Goal: Transaction & Acquisition: Purchase product/service

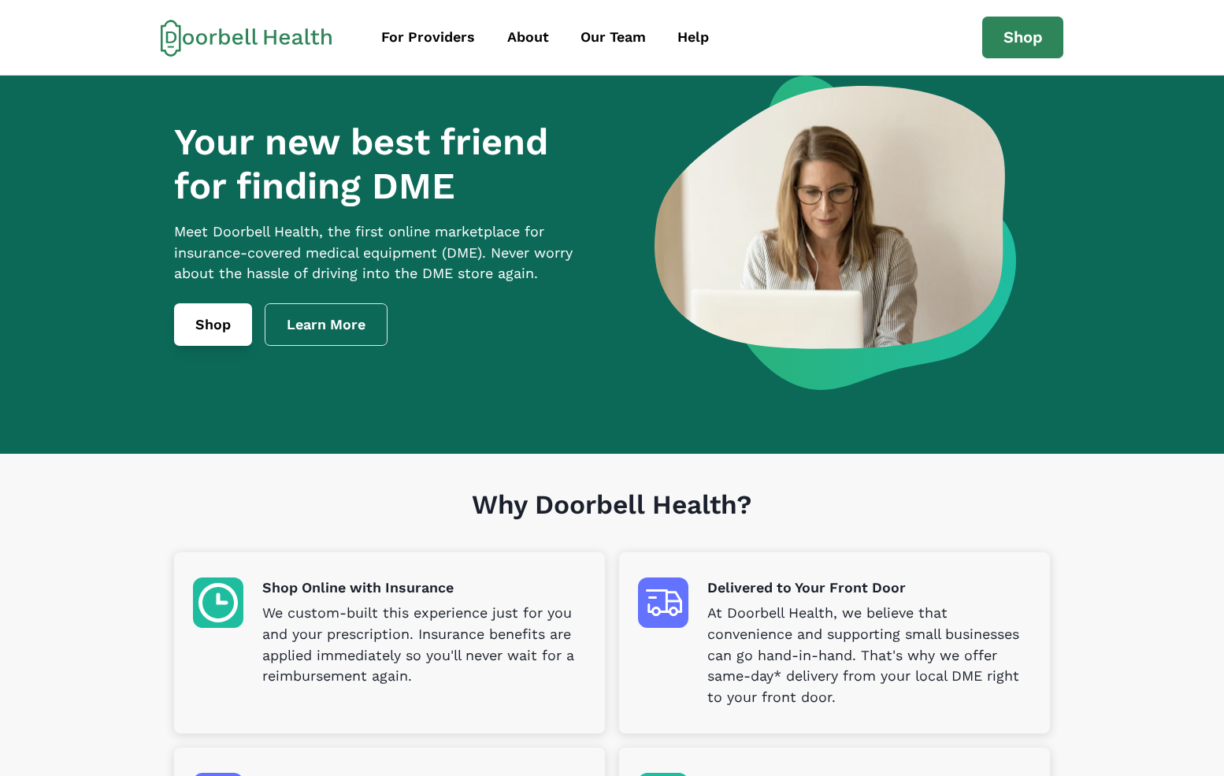
click at [245, 332] on link "Shop" at bounding box center [213, 324] width 78 height 43
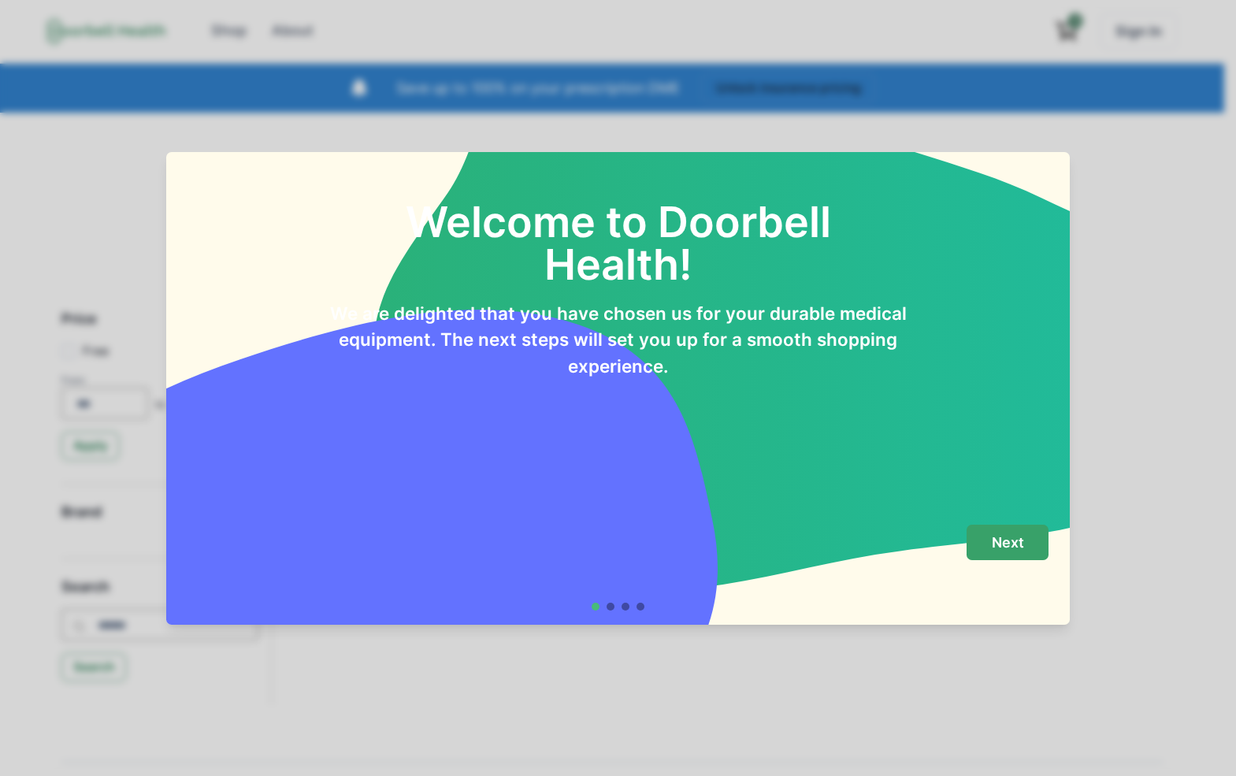
click at [1011, 550] on p "Next" at bounding box center [1008, 542] width 32 height 17
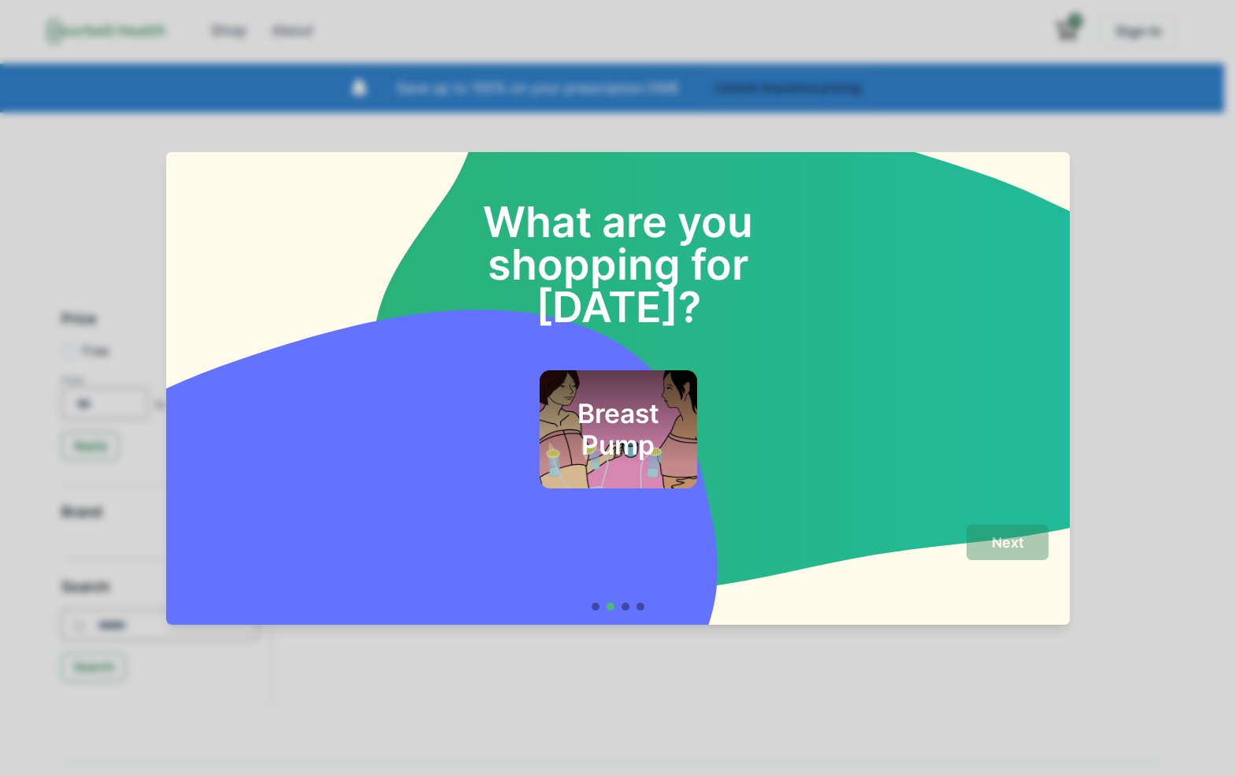
click at [597, 437] on div "Breast Pump" at bounding box center [618, 429] width 158 height 118
click at [998, 524] on button "Next" at bounding box center [1007, 541] width 82 height 35
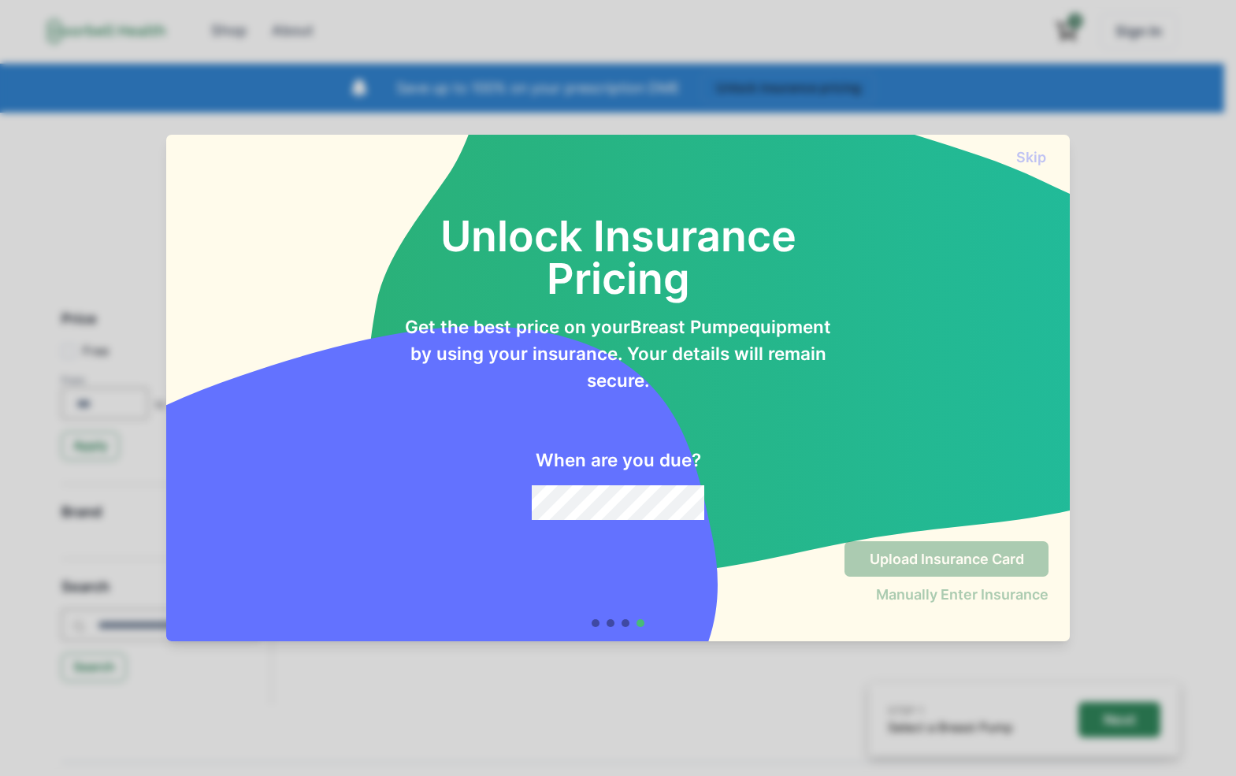
click at [639, 478] on div "When are you due?" at bounding box center [617, 456] width 431 height 127
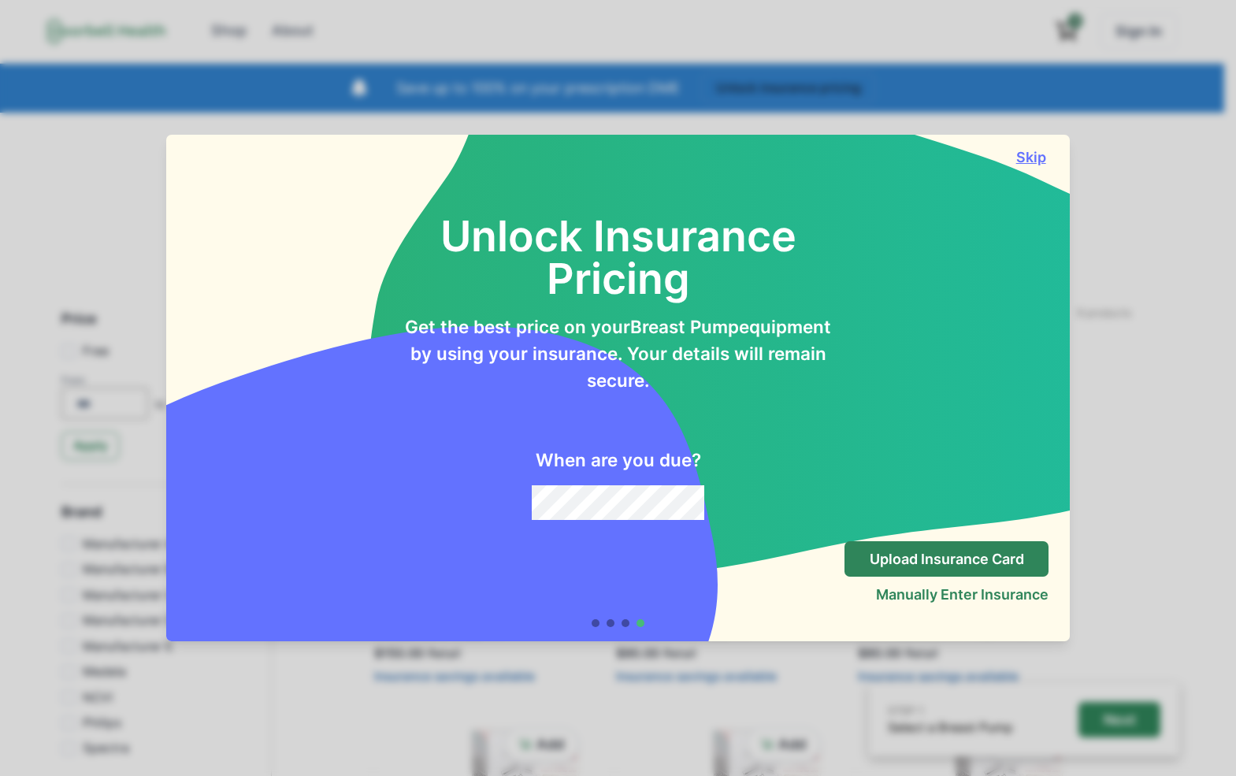
click at [1036, 159] on button "Skip" at bounding box center [1030, 157] width 35 height 17
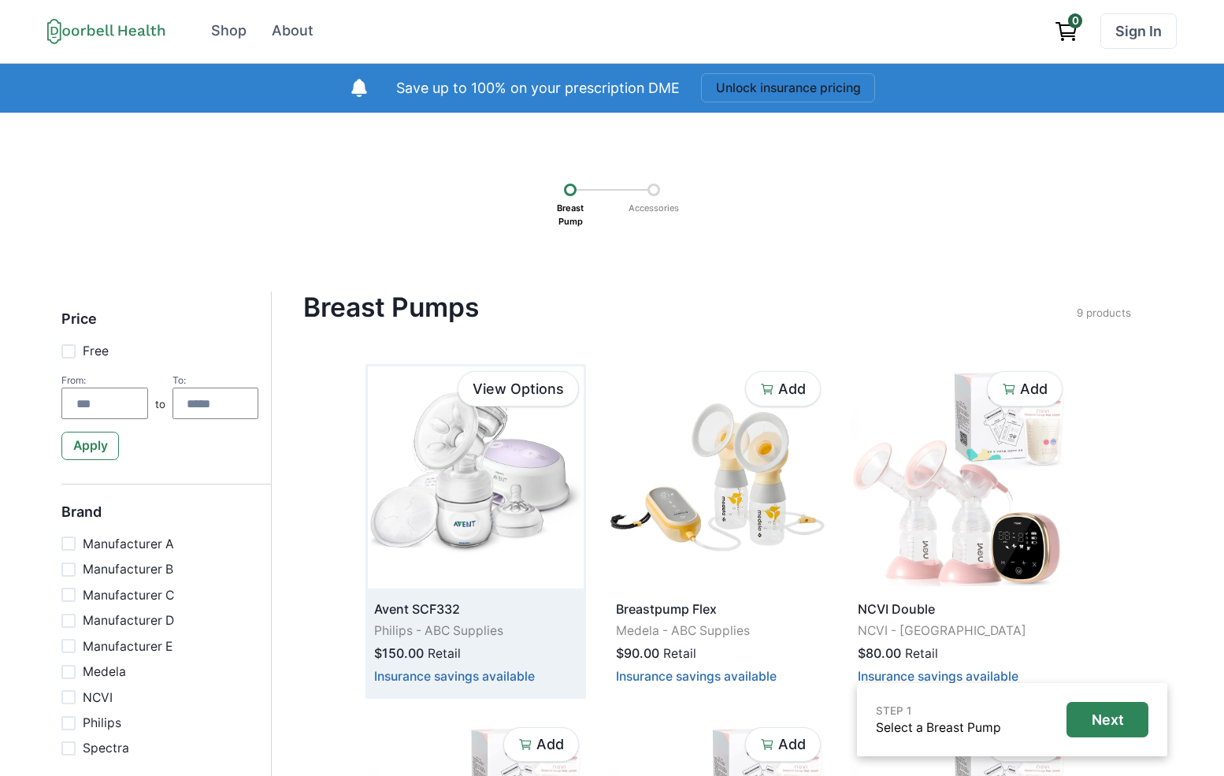
click at [540, 496] on img at bounding box center [476, 477] width 216 height 222
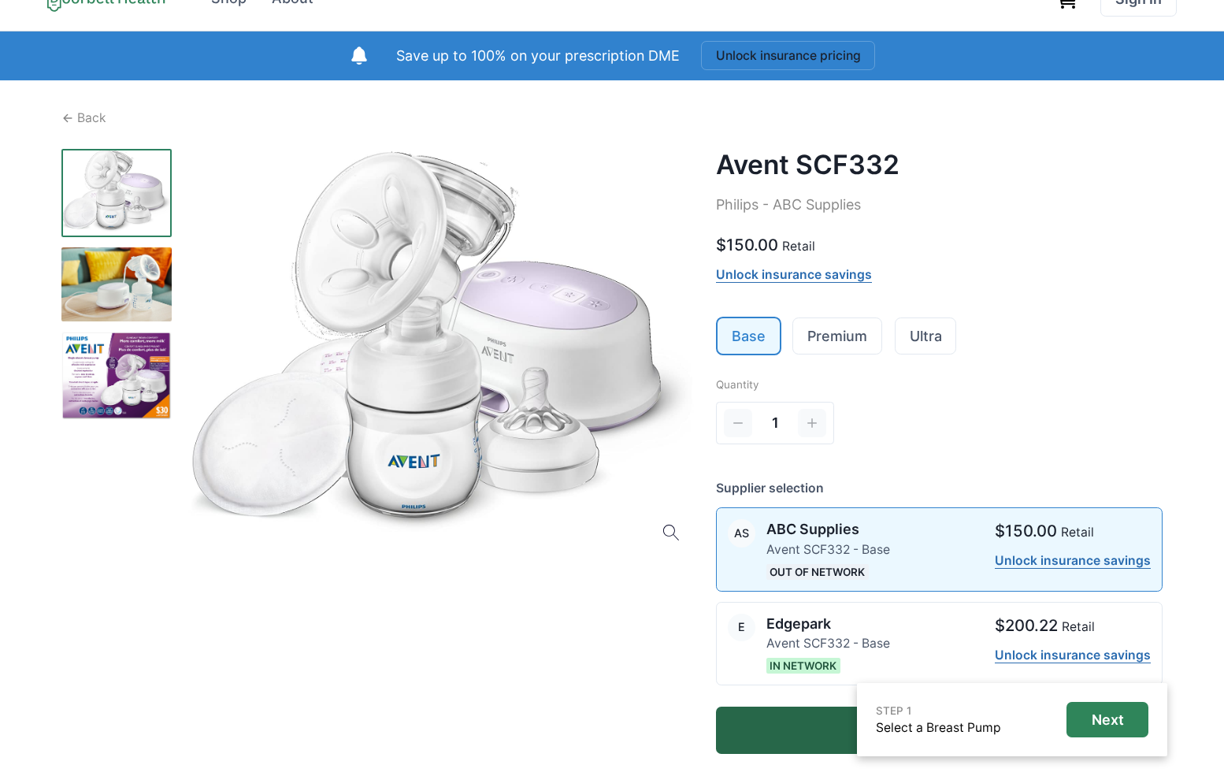
scroll to position [95, 0]
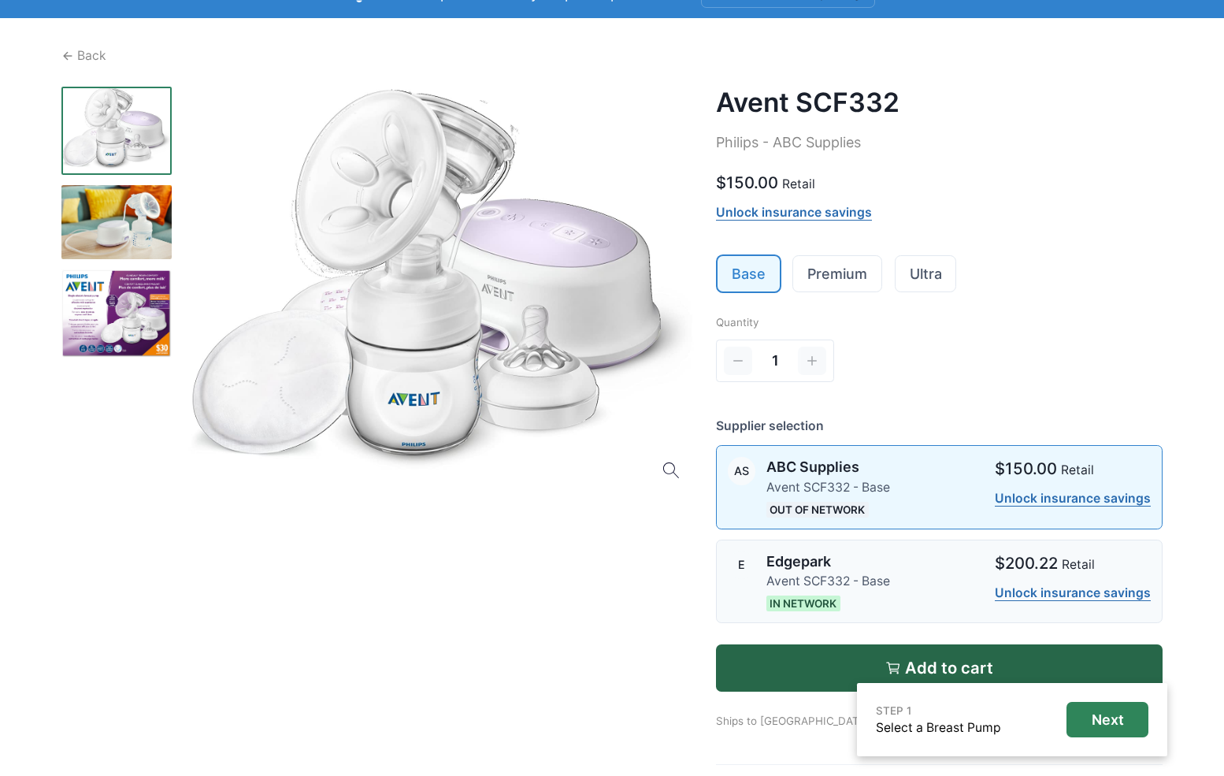
click at [875, 557] on p "Edgepark" at bounding box center [828, 561] width 124 height 21
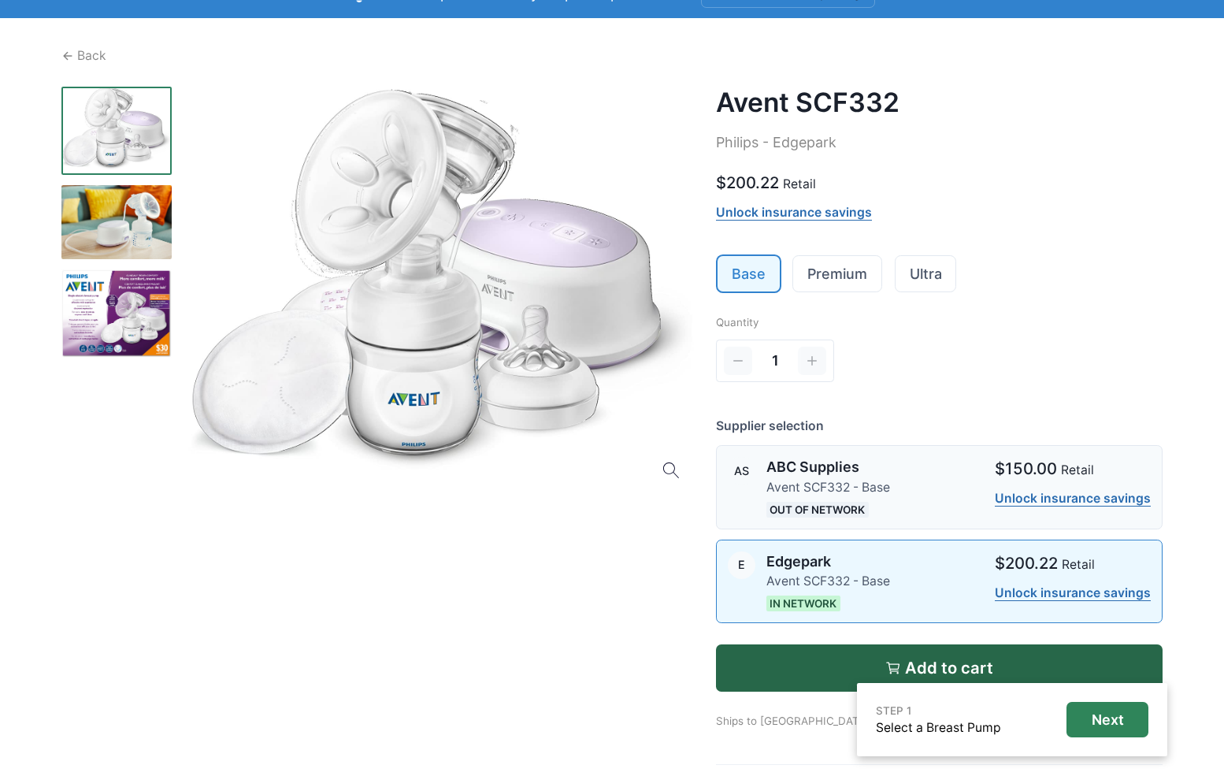
click at [854, 498] on div "ABC Supplies Avent SCF332 - Base Out of Network" at bounding box center [828, 487] width 124 height 61
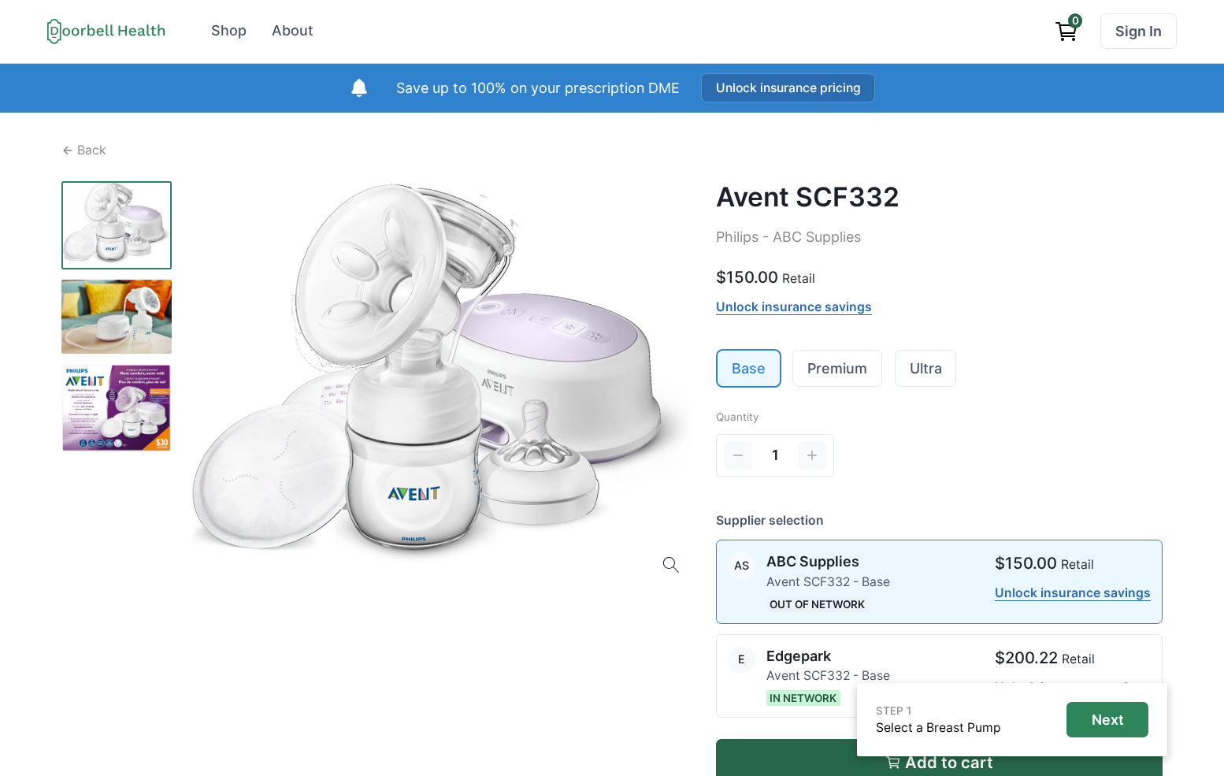
click at [762, 91] on button "Unlock insurance pricing" at bounding box center [788, 87] width 175 height 29
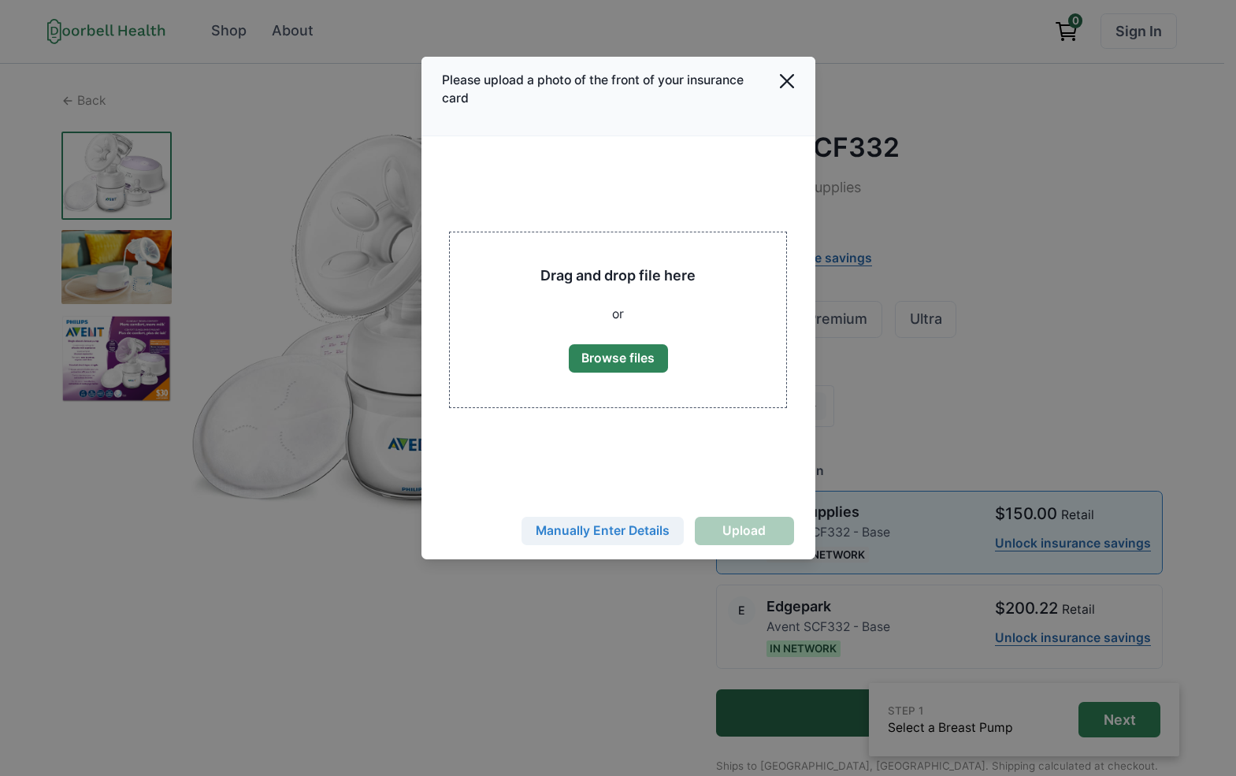
click at [591, 524] on button "Manually Enter Details" at bounding box center [602, 531] width 162 height 28
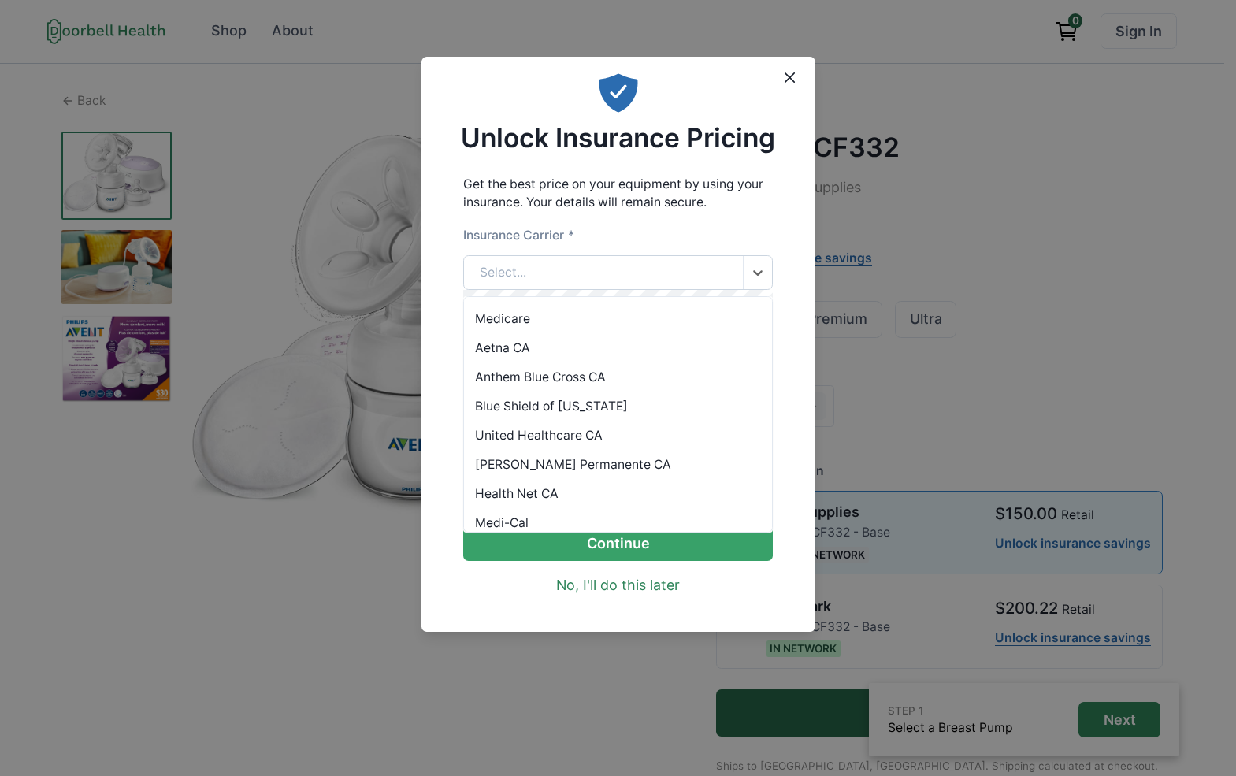
click at [615, 280] on div "Select..." at bounding box center [603, 273] width 279 height 34
click at [607, 372] on div "Anthem Blue Cross CA" at bounding box center [618, 376] width 308 height 29
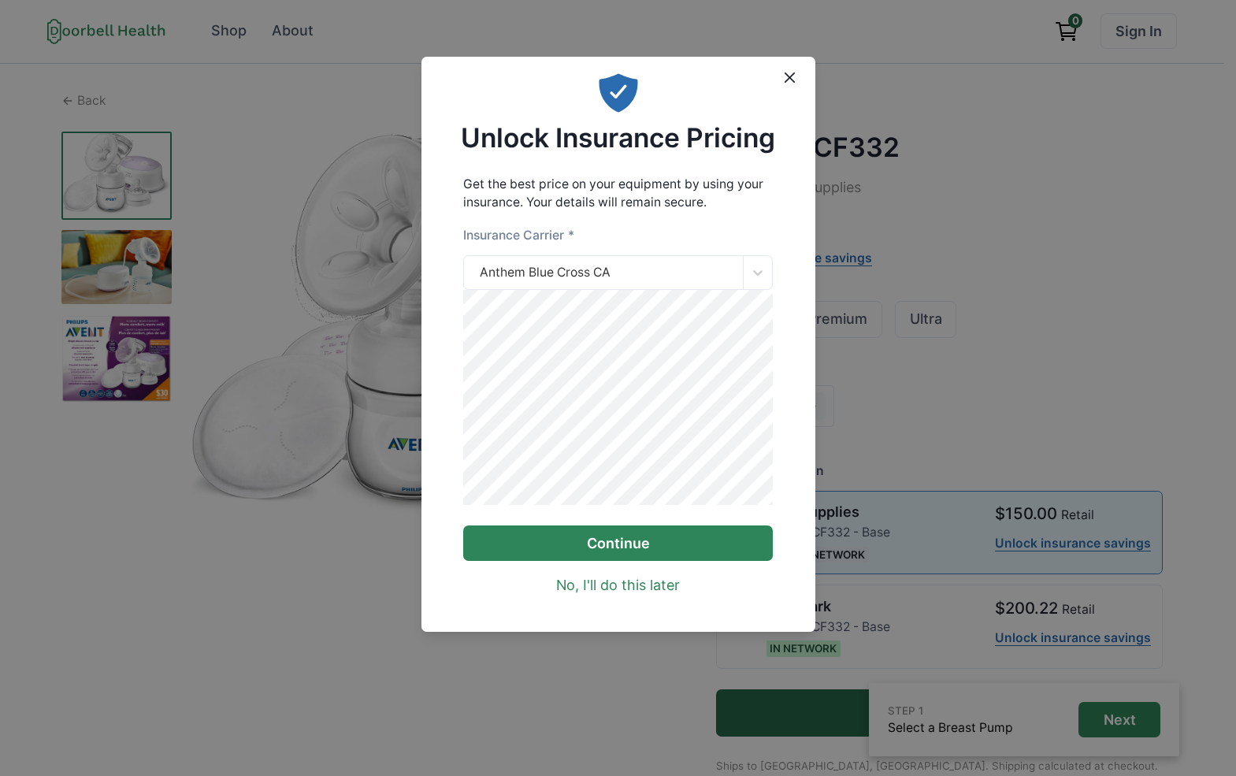
click at [651, 551] on button "Continue" at bounding box center [618, 542] width 310 height 35
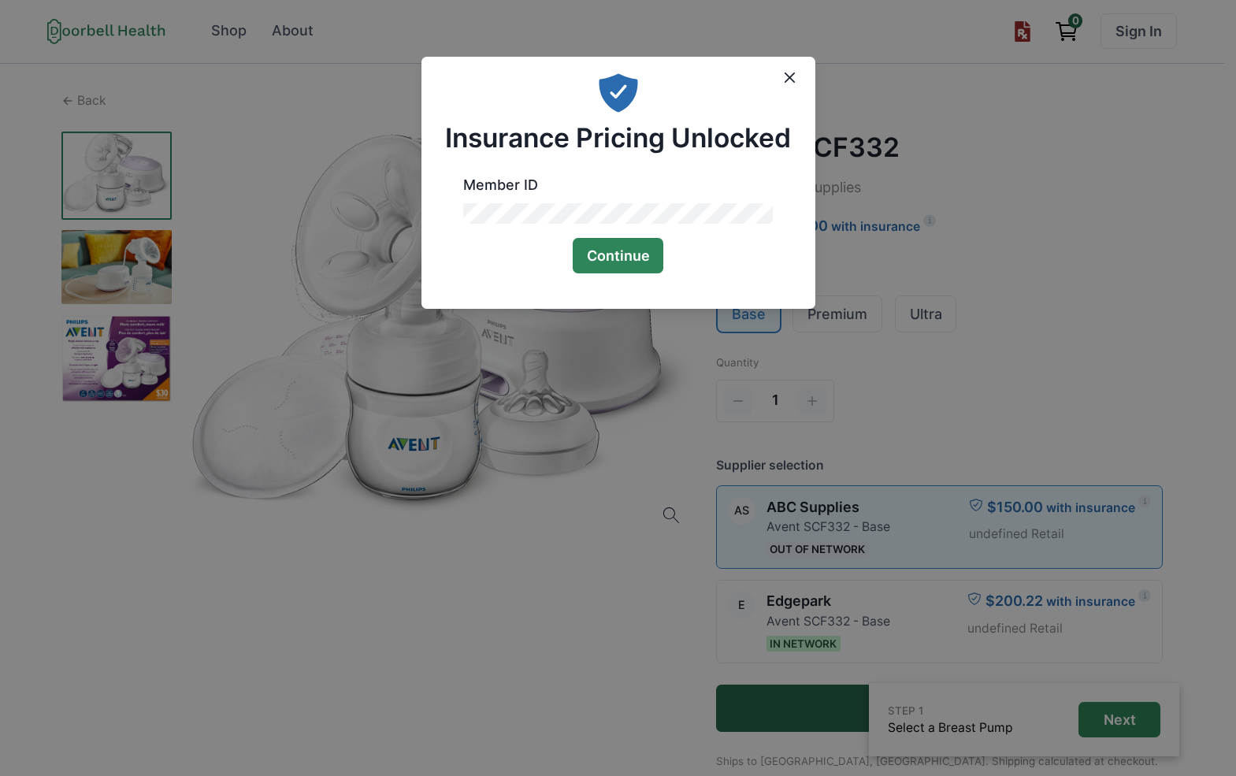
click at [640, 261] on button "Continue" at bounding box center [618, 255] width 91 height 35
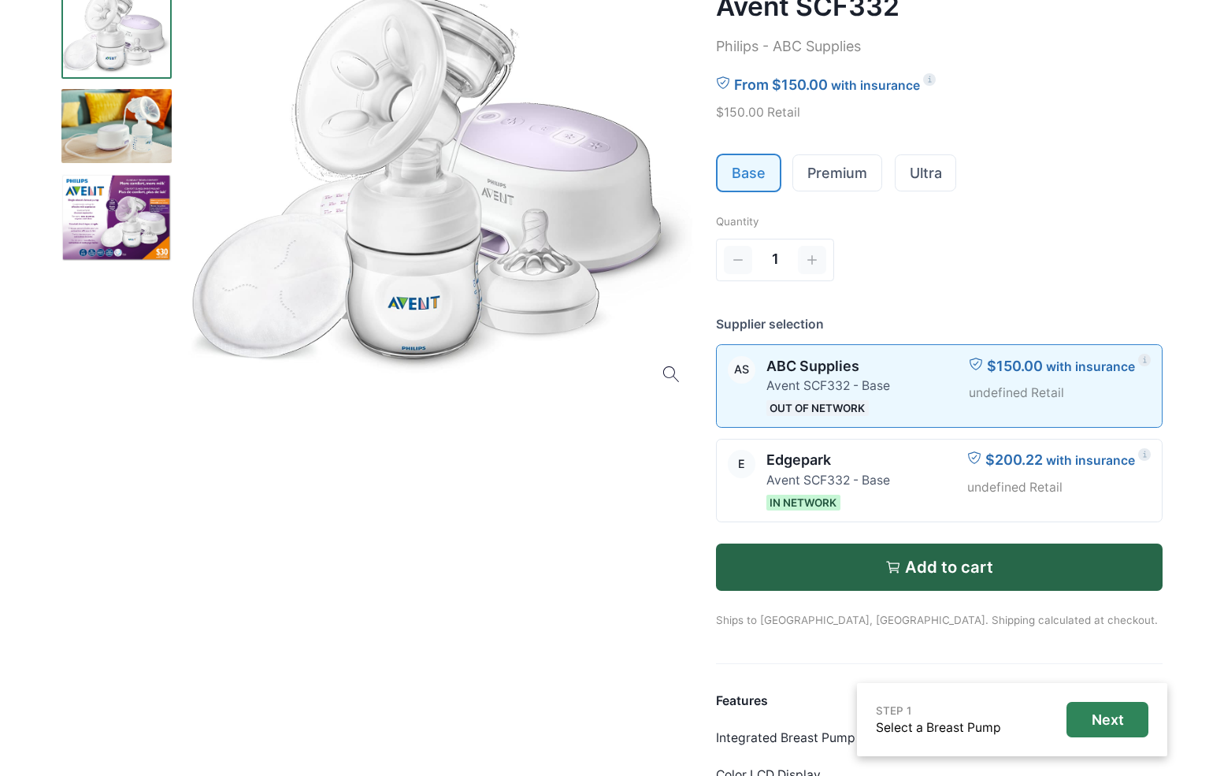
scroll to position [378, 0]
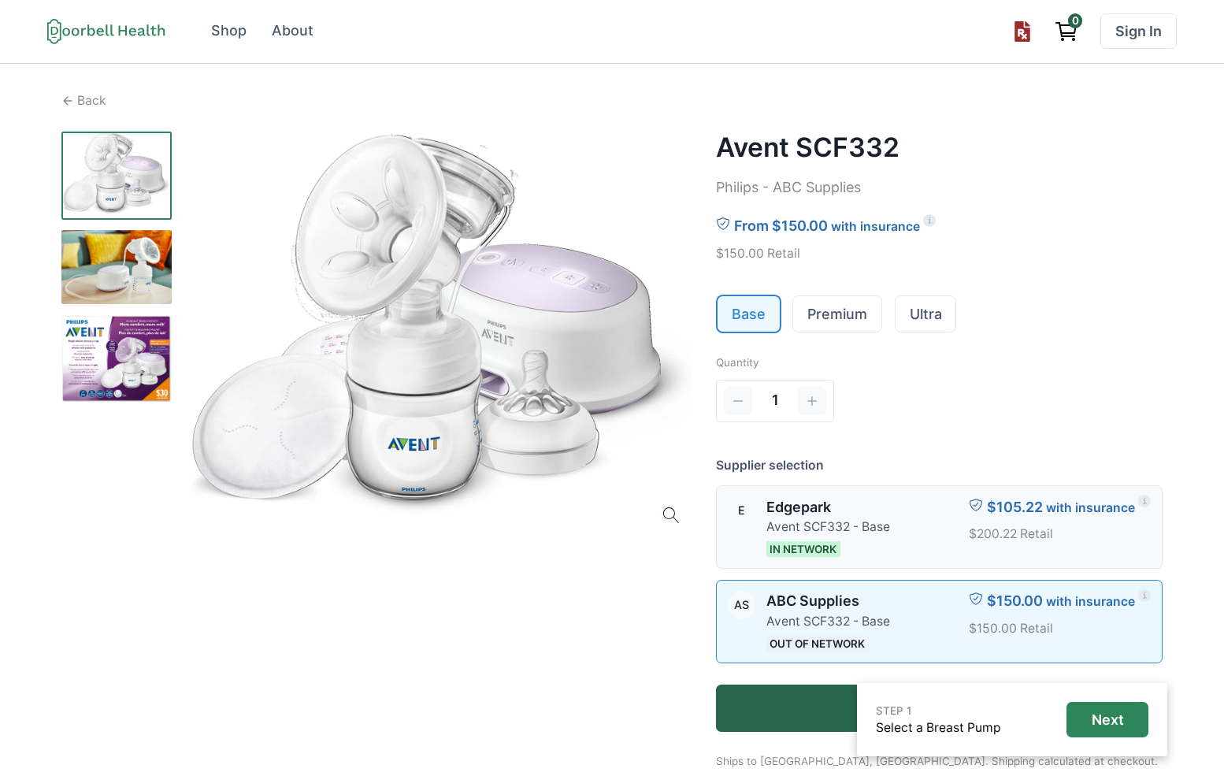
click at [890, 559] on div "E [GEOGRAPHIC_DATA] SCF332 - Base In Network $105.22 with insurance $200.22 Ret…" at bounding box center [939, 527] width 445 height 82
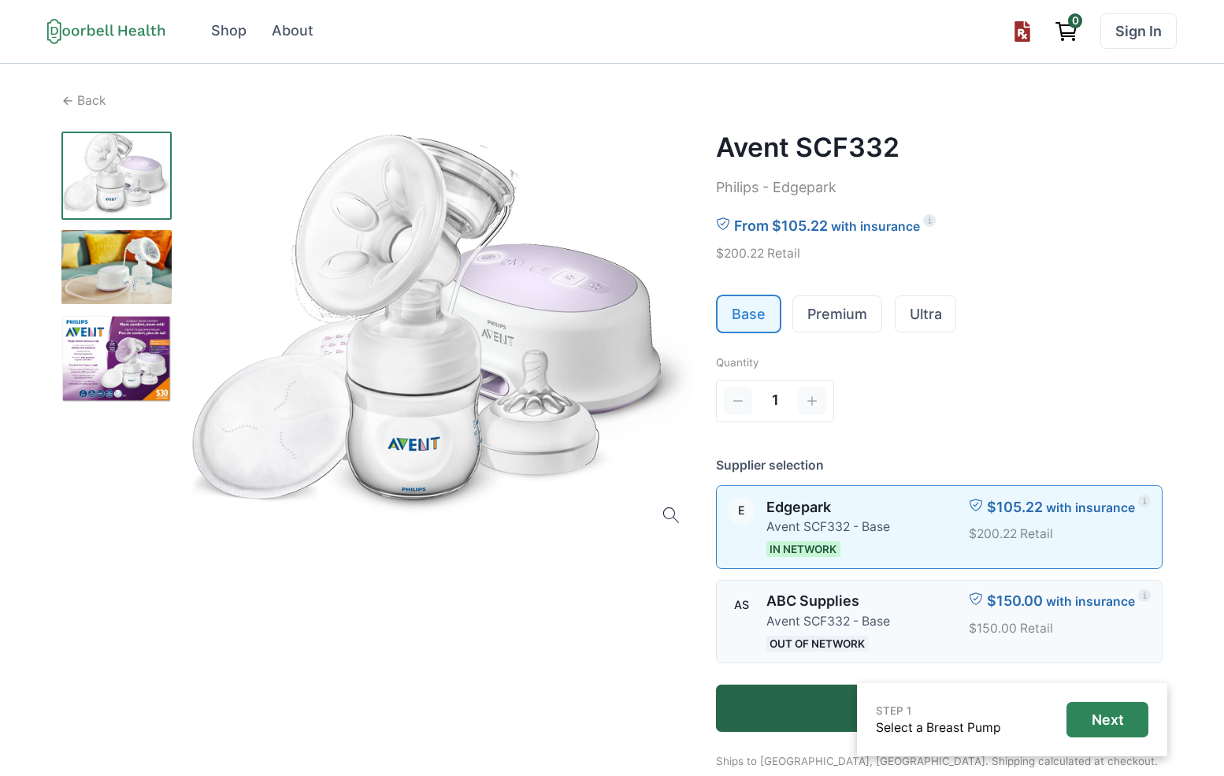
click at [897, 613] on div "AS ABC Supplies Avent SCF332 - Base Out of Network $150.00 with insurance $150.…" at bounding box center [939, 621] width 445 height 82
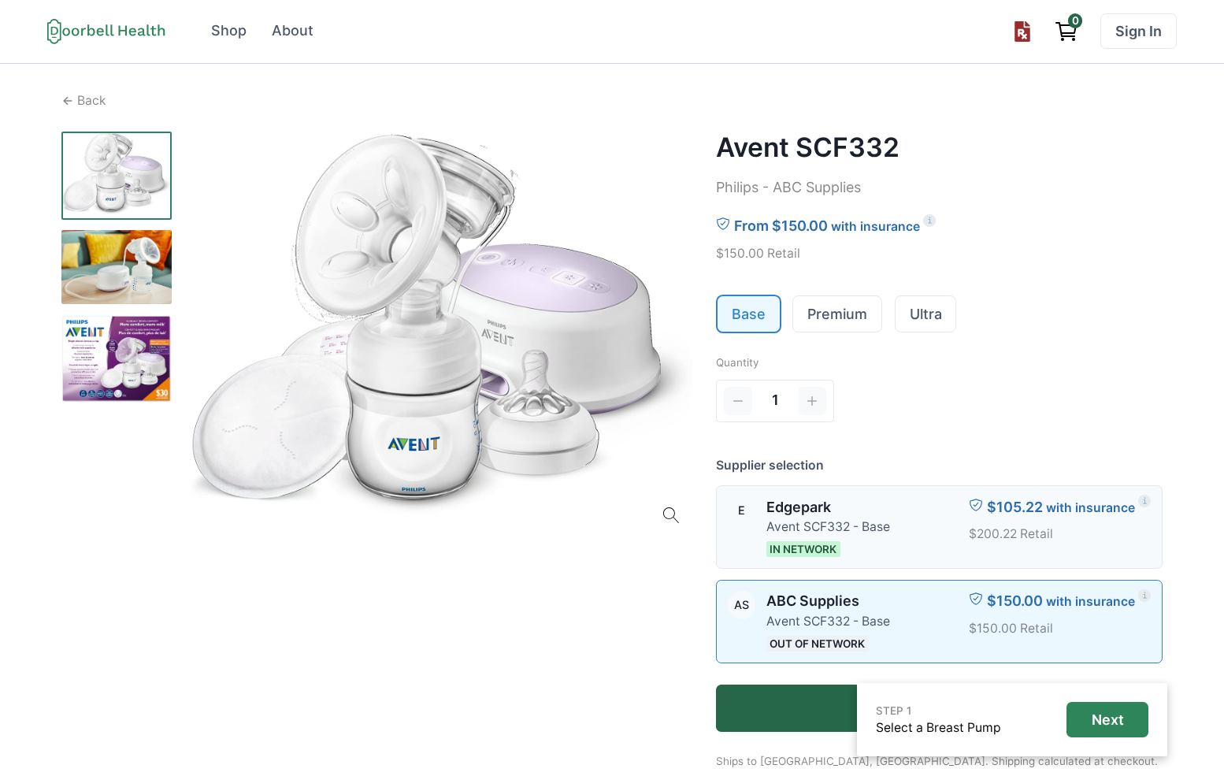
click at [854, 554] on div "[GEOGRAPHIC_DATA] SCF332 - Base In Network" at bounding box center [828, 527] width 124 height 61
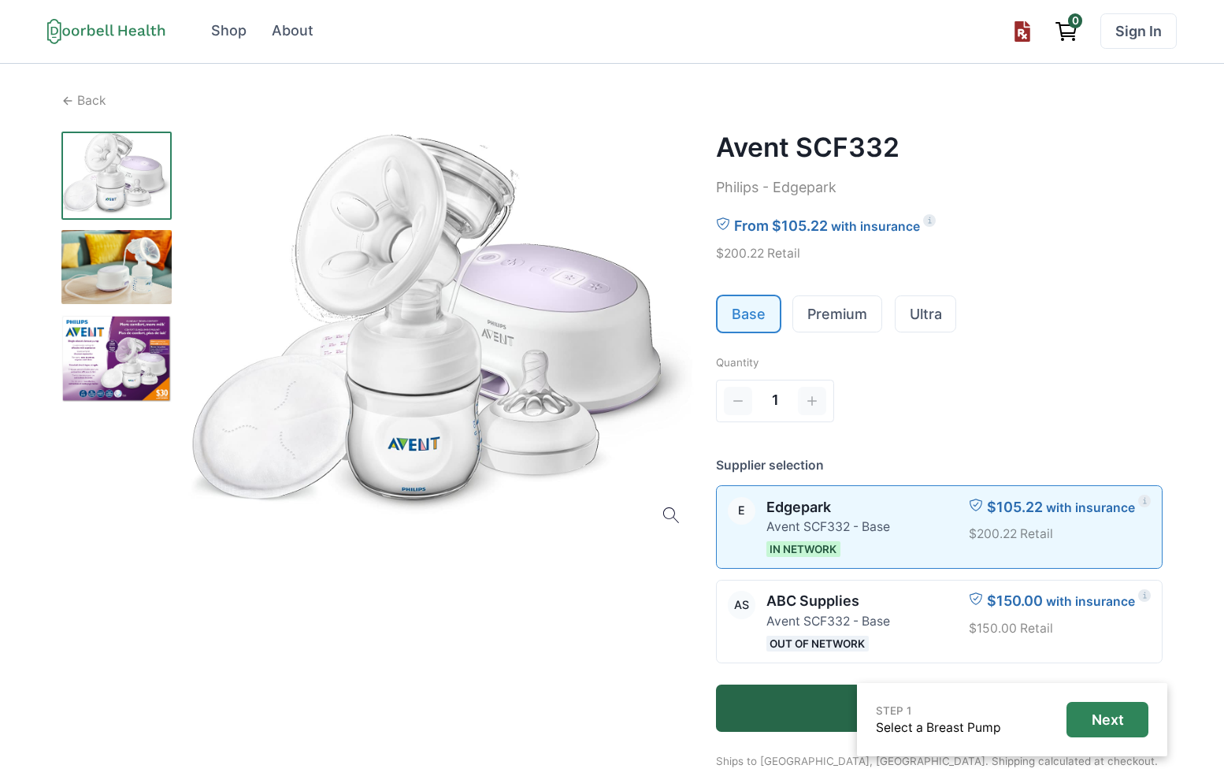
click at [660, 576] on div at bounding box center [377, 631] width 633 height 998
click at [973, 390] on div "1" at bounding box center [889, 400] width 347 height 47
click at [845, 317] on link "Premium" at bounding box center [837, 313] width 88 height 35
click at [758, 319] on link "Base" at bounding box center [748, 313] width 62 height 35
click at [900, 329] on link "Ultra" at bounding box center [925, 313] width 61 height 35
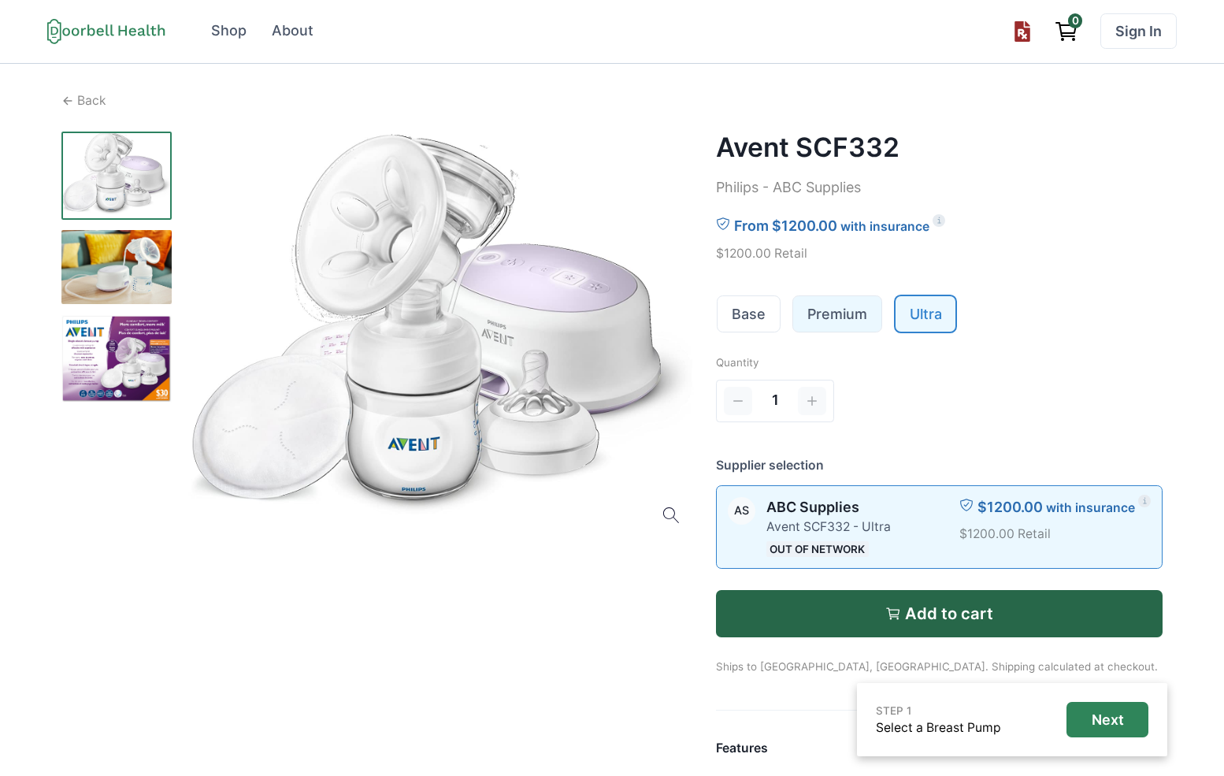
click at [857, 325] on link "Premium" at bounding box center [837, 313] width 88 height 35
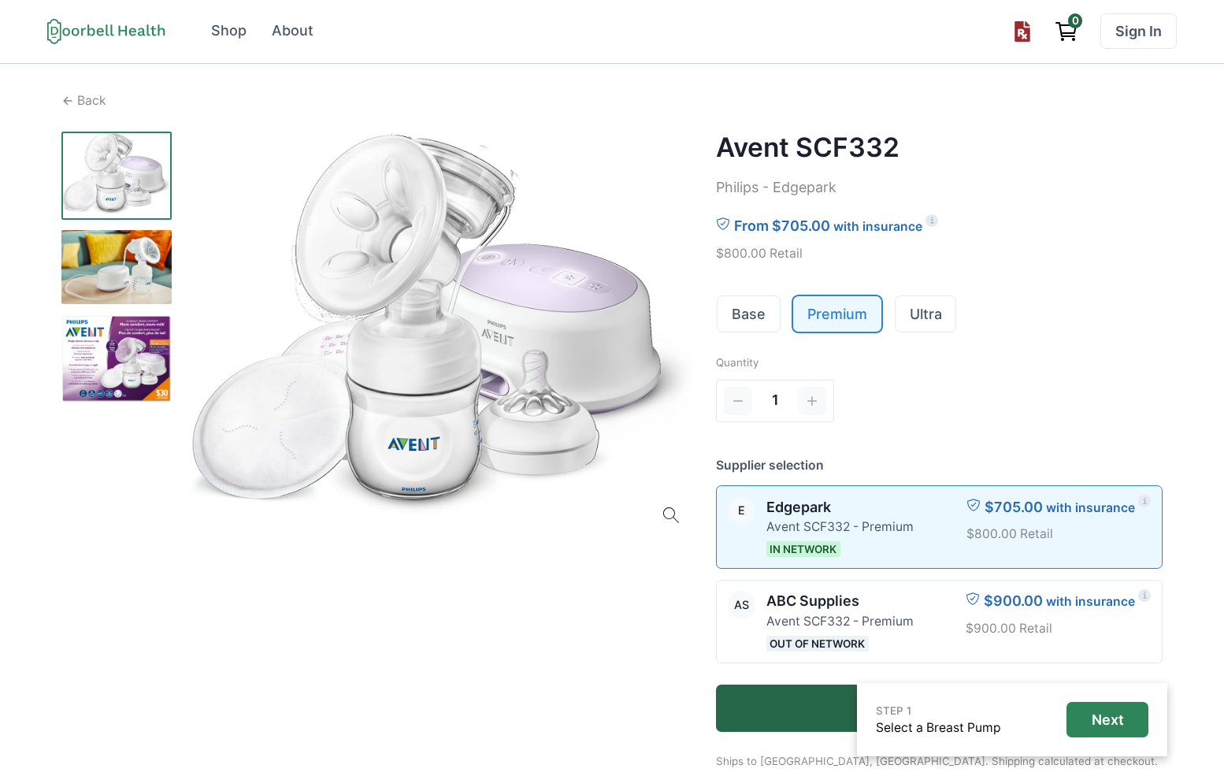
click at [786, 328] on ul "Base Premium Ultra" at bounding box center [939, 314] width 447 height 39
click at [769, 326] on link "Base" at bounding box center [748, 313] width 62 height 35
click at [900, 609] on div "AS ABC Supplies Avent SCF332 - Base Out of Network $150.00 with insurance $150.…" at bounding box center [939, 621] width 445 height 82
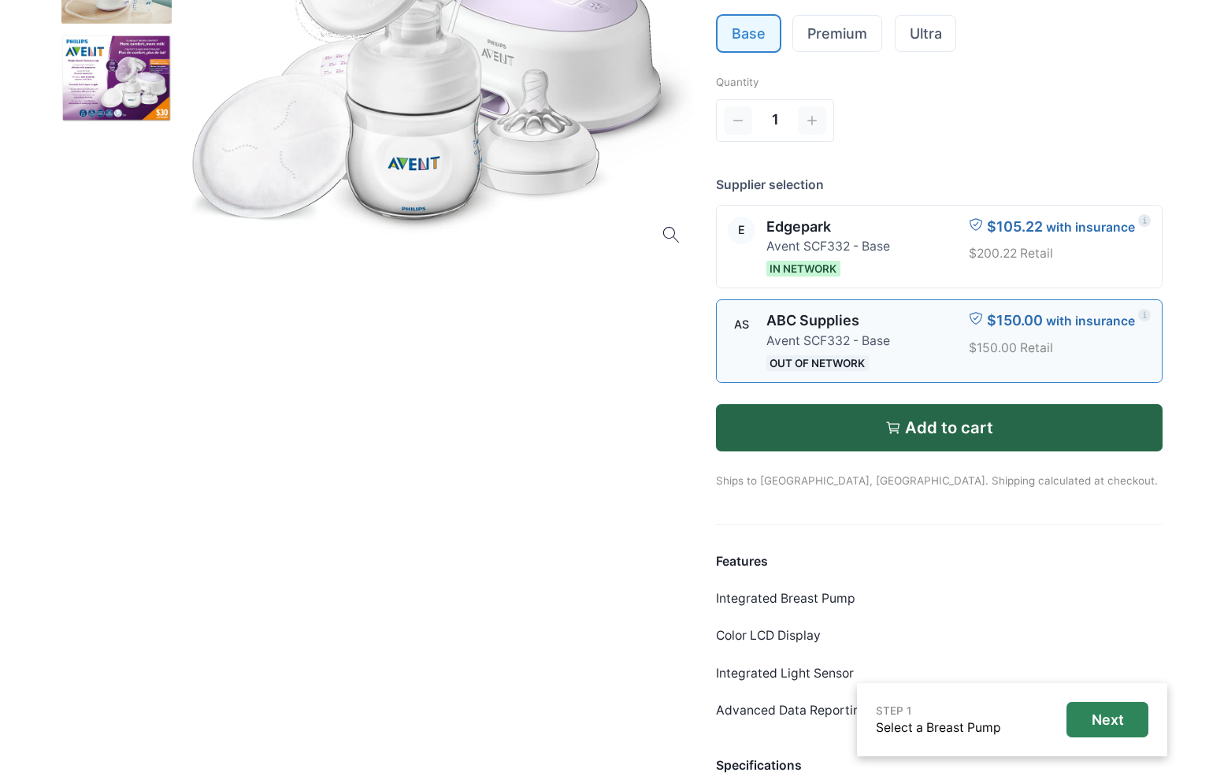
scroll to position [284, 0]
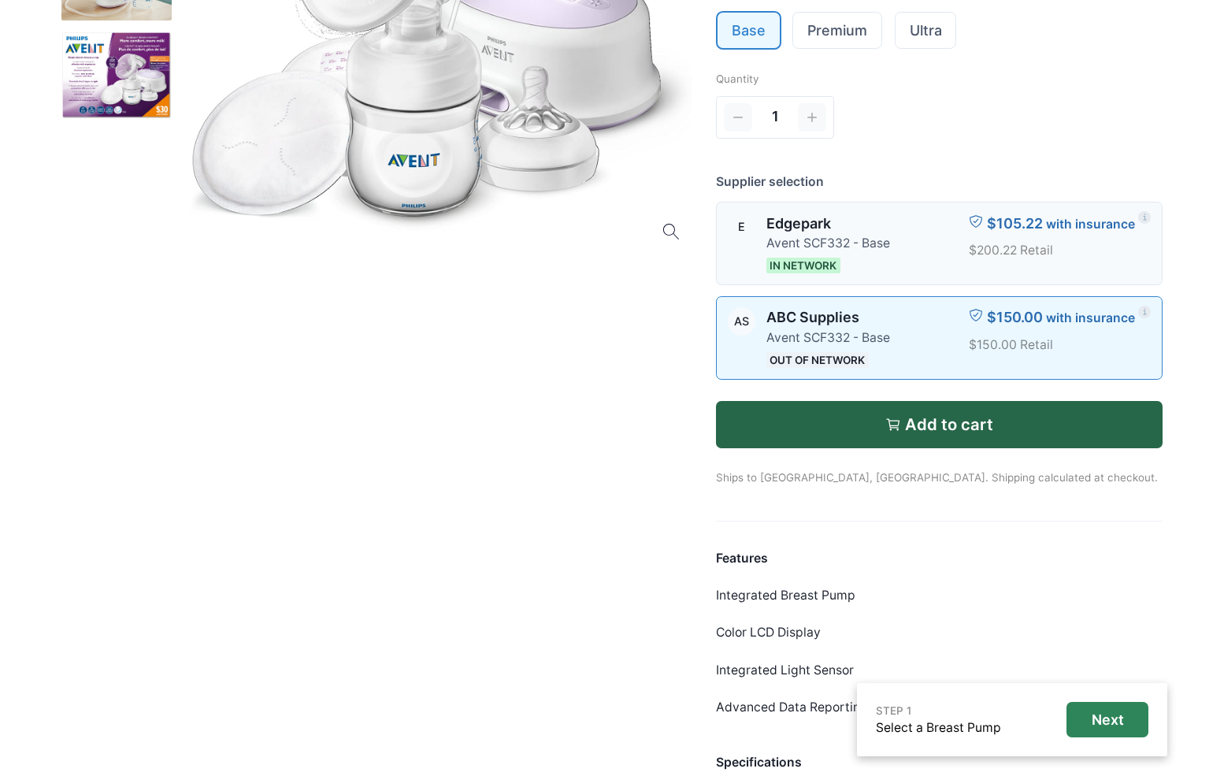
click at [917, 271] on div at bounding box center [928, 243] width 57 height 61
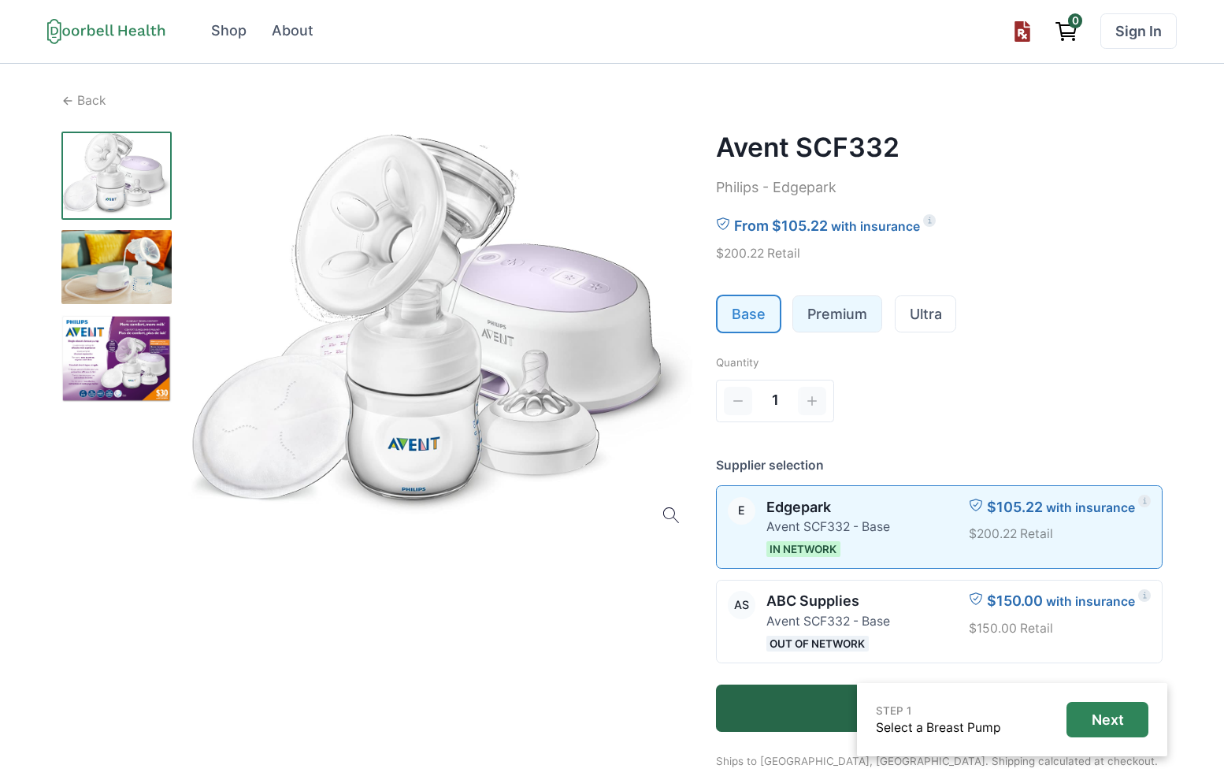
click at [862, 319] on link "Premium" at bounding box center [837, 313] width 88 height 35
click at [916, 309] on link "Ultra" at bounding box center [925, 313] width 61 height 35
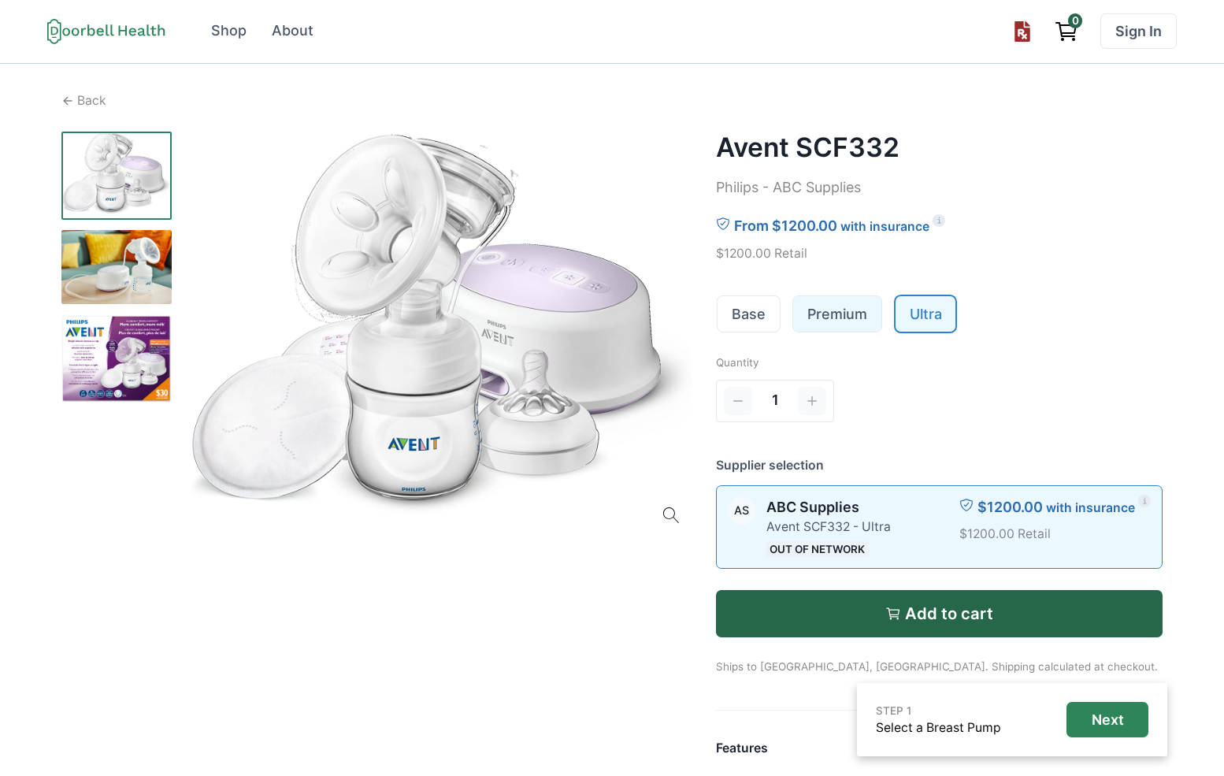
click at [843, 311] on link "Premium" at bounding box center [837, 313] width 88 height 35
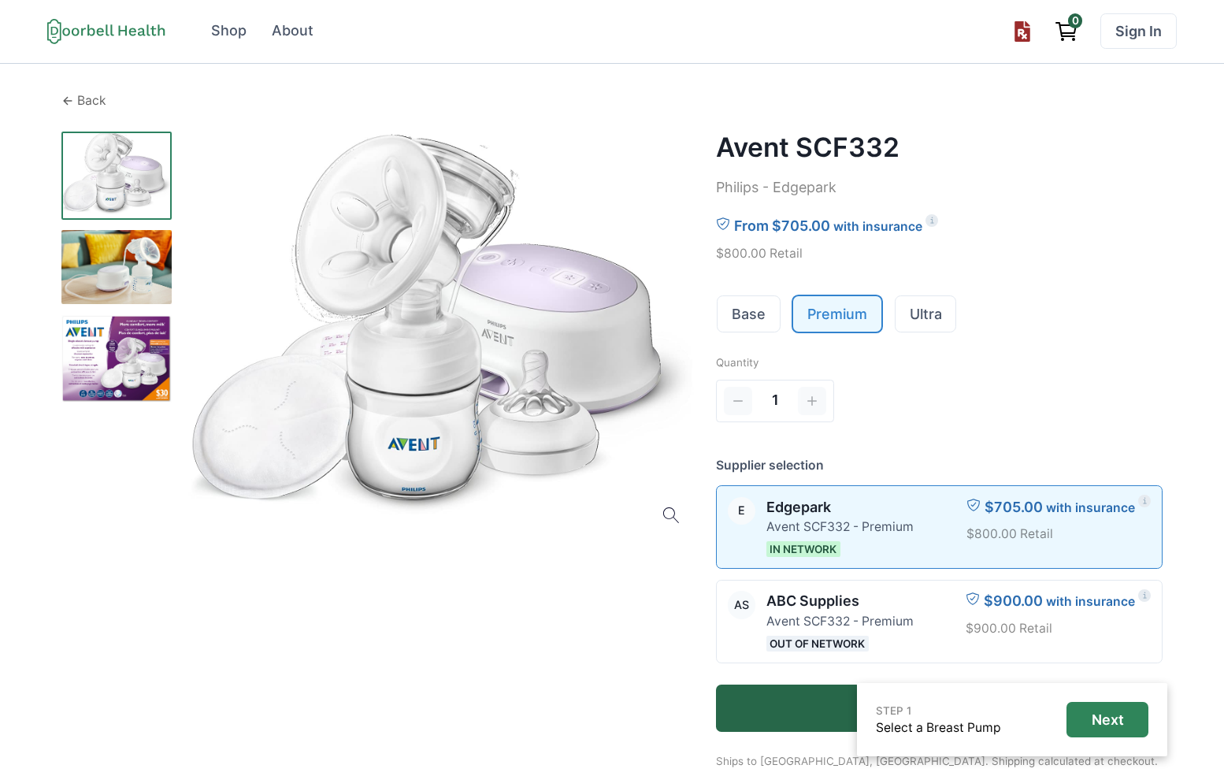
click at [95, 101] on p "Back" at bounding box center [91, 100] width 29 height 19
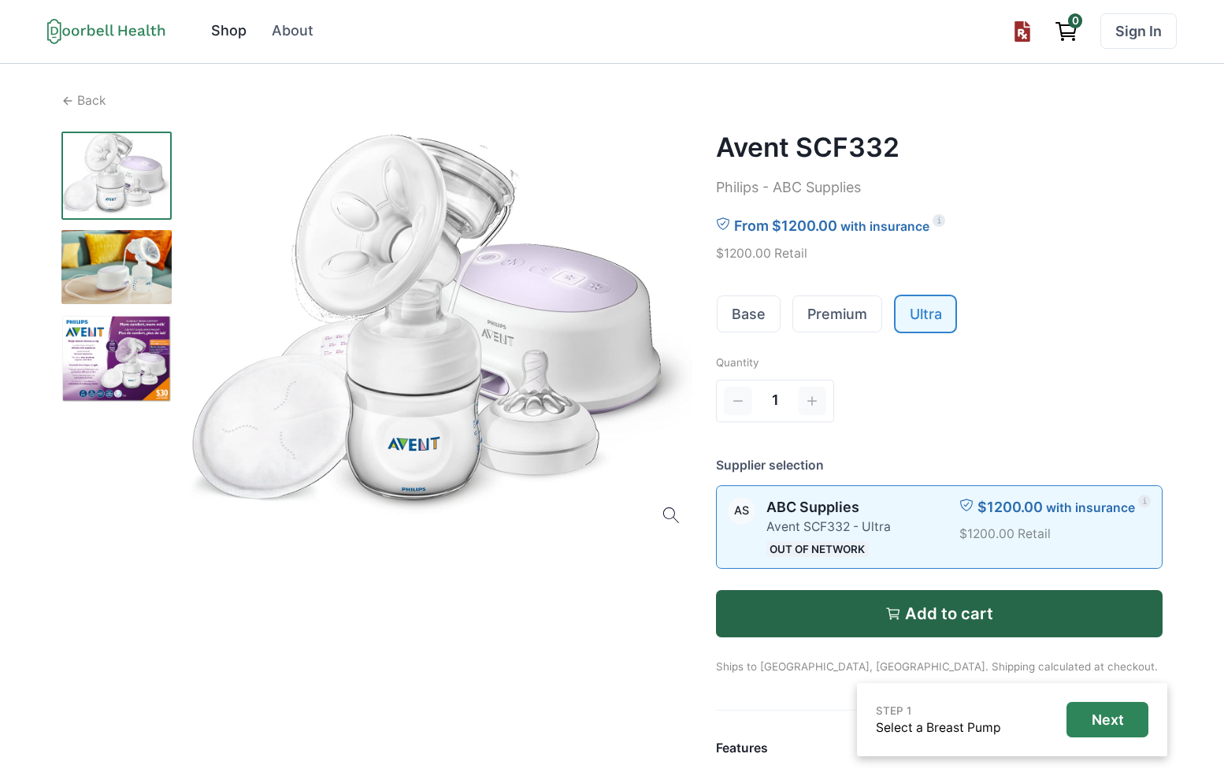
click at [228, 26] on div "Shop" at bounding box center [228, 30] width 35 height 21
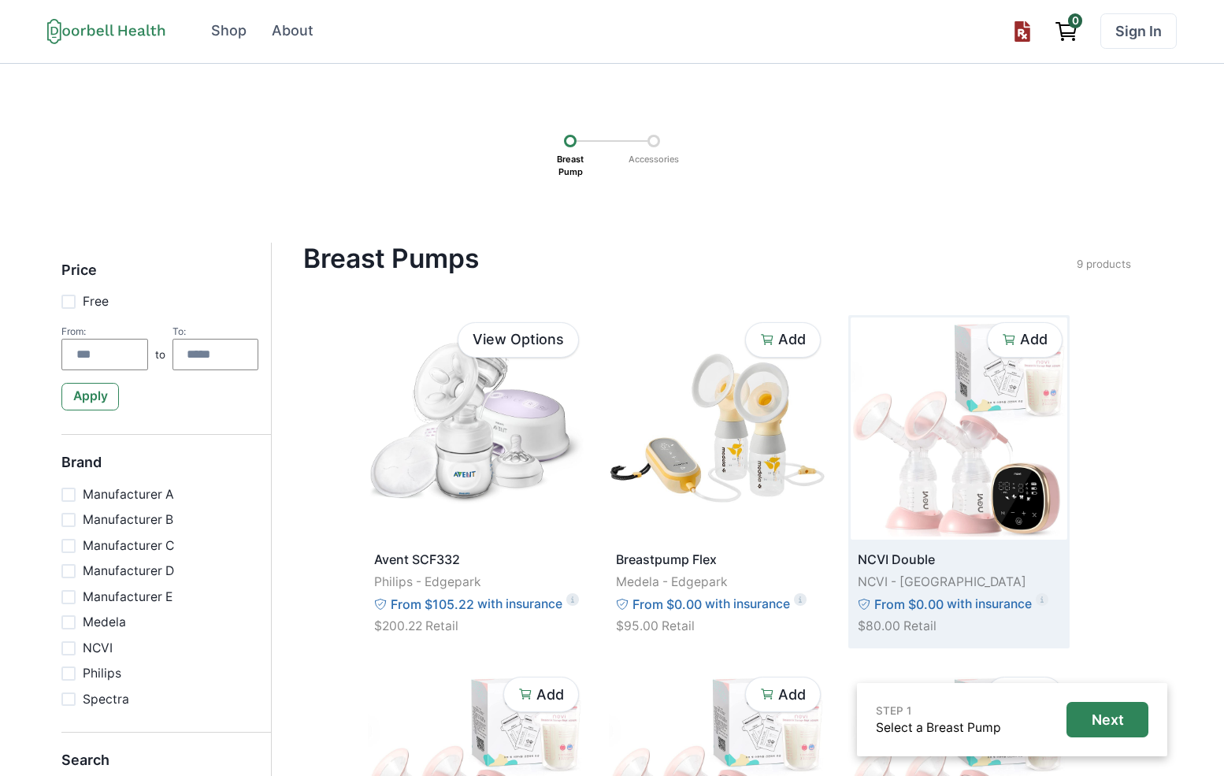
click at [875, 565] on p "NCVI Double" at bounding box center [959, 559] width 202 height 19
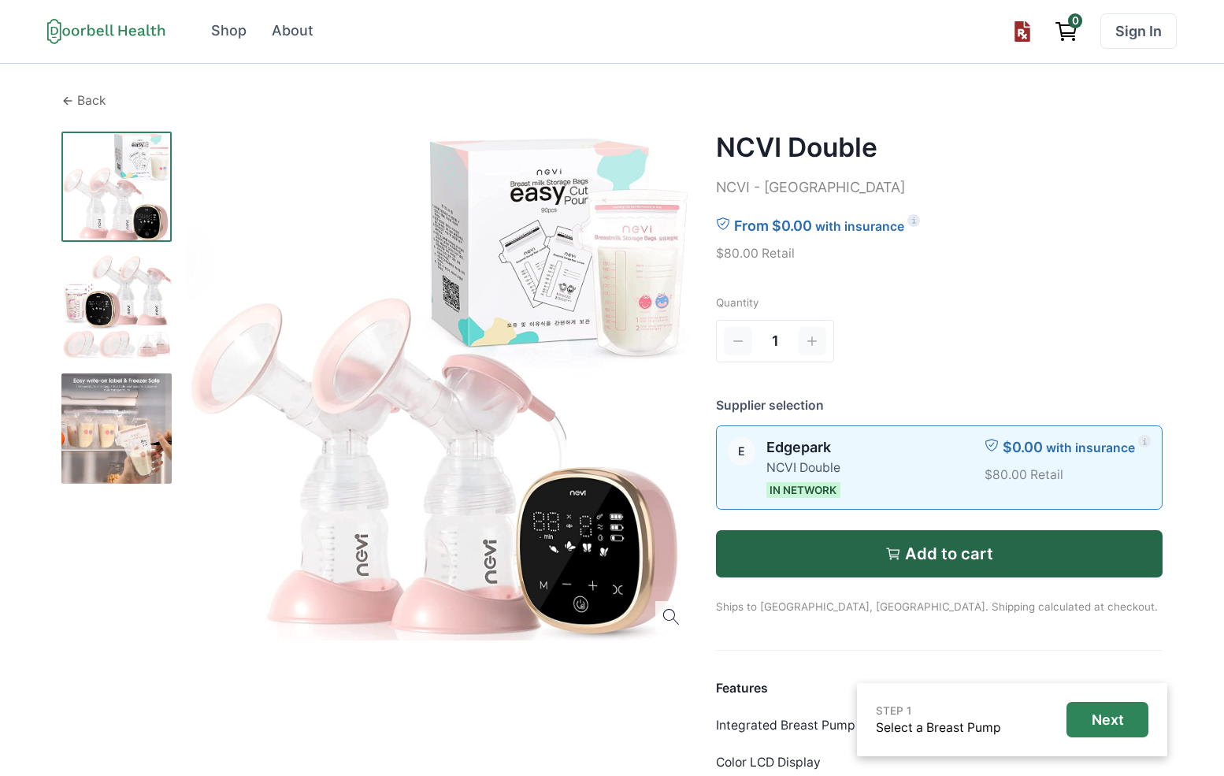
click at [76, 105] on div "Back" at bounding box center [611, 100] width 1101 height 19
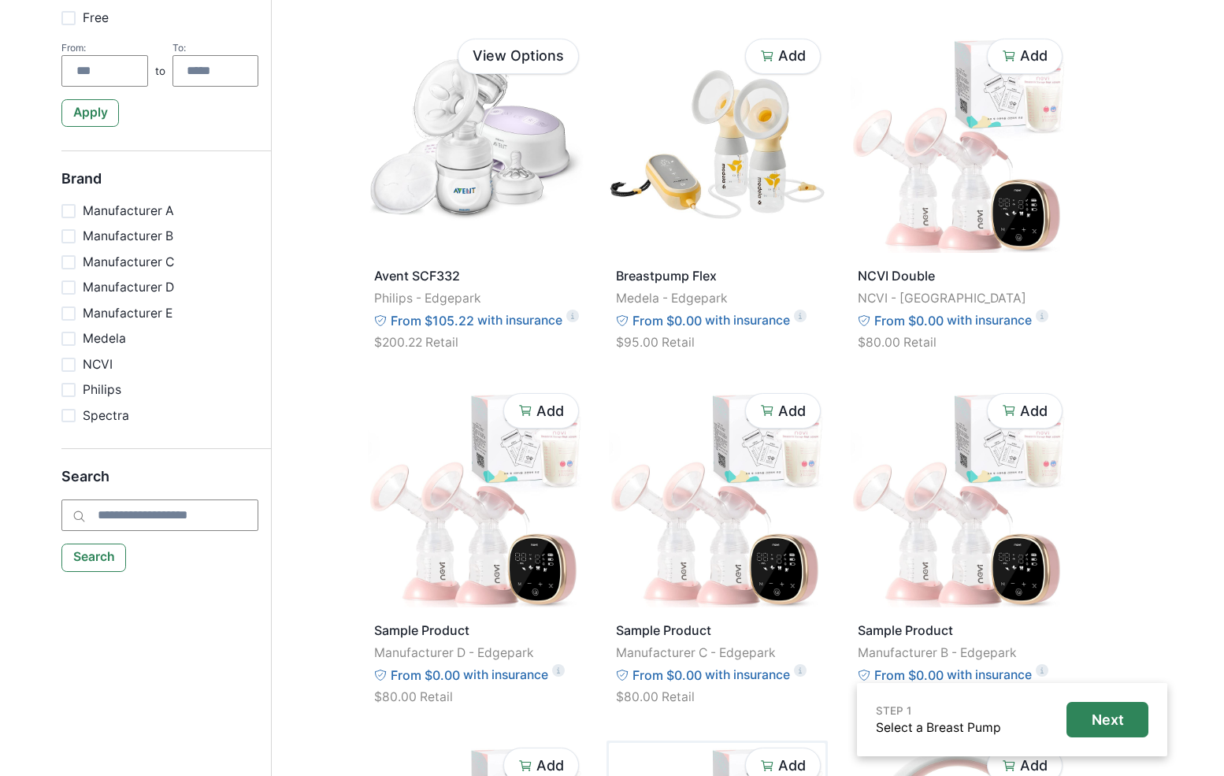
scroll to position [567, 0]
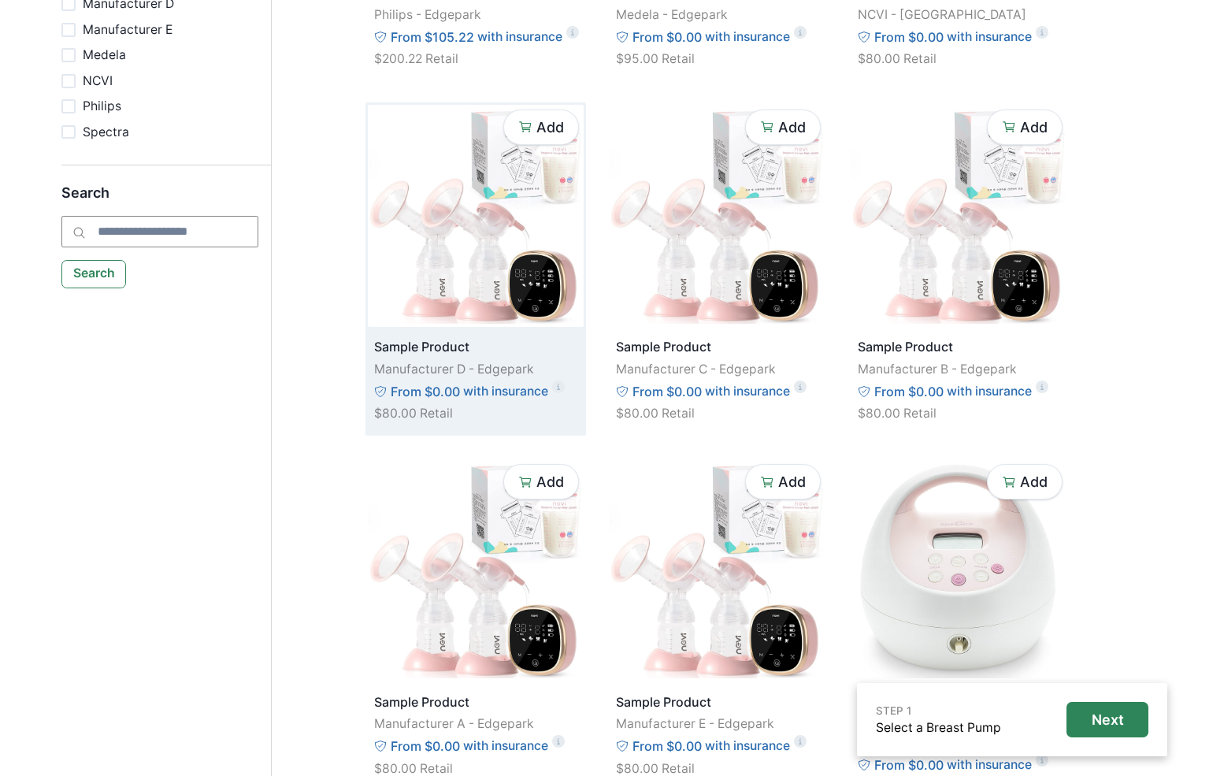
click at [484, 361] on p "Manufacturer D - Edgepark" at bounding box center [475, 369] width 202 height 19
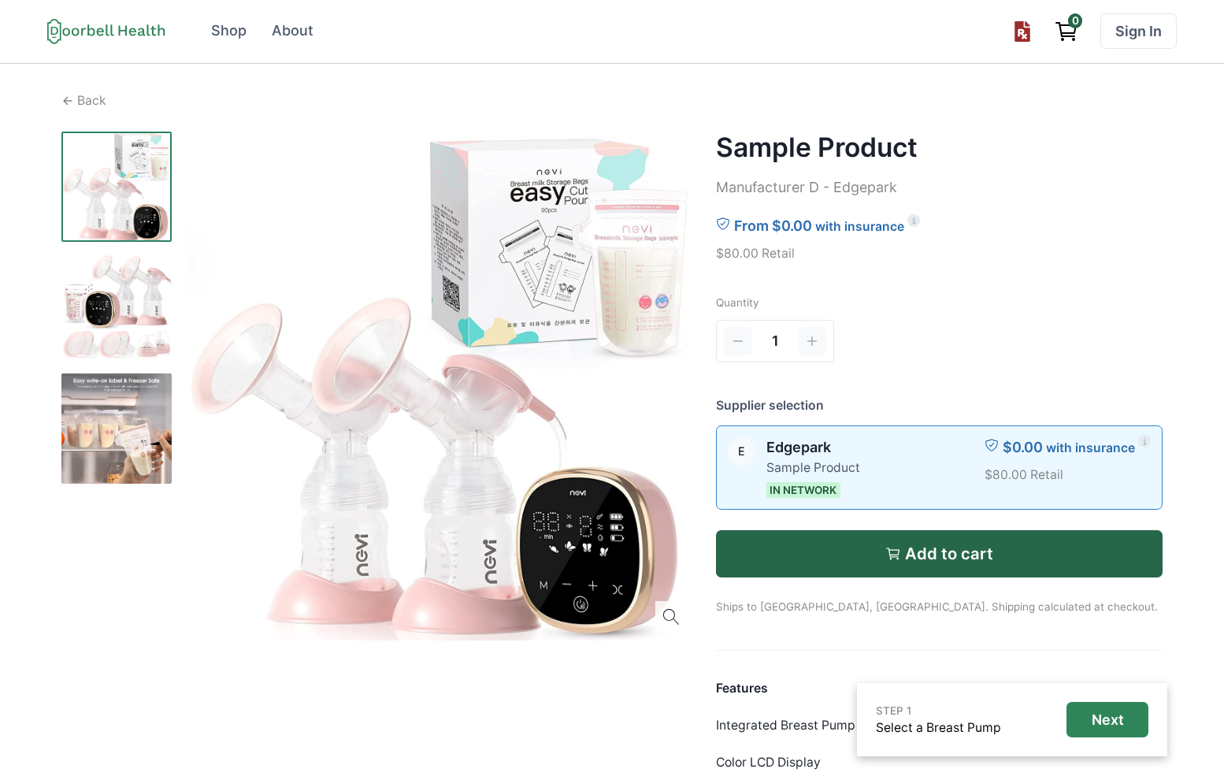
click at [91, 90] on div "Back Sample Product Manufacturer D - Edgepark From $0.00 with insurance $80.00 …" at bounding box center [611, 537] width 1129 height 947
click at [95, 106] on p "Back" at bounding box center [91, 100] width 29 height 19
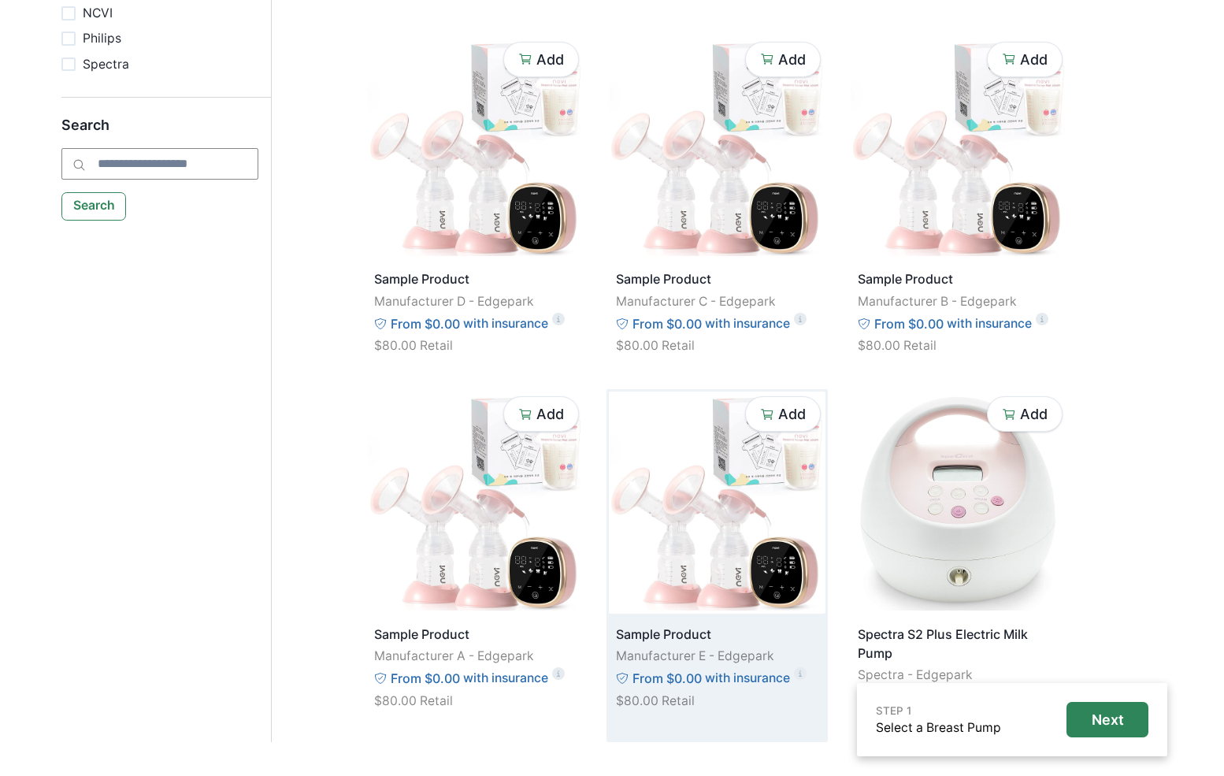
scroll to position [730, 0]
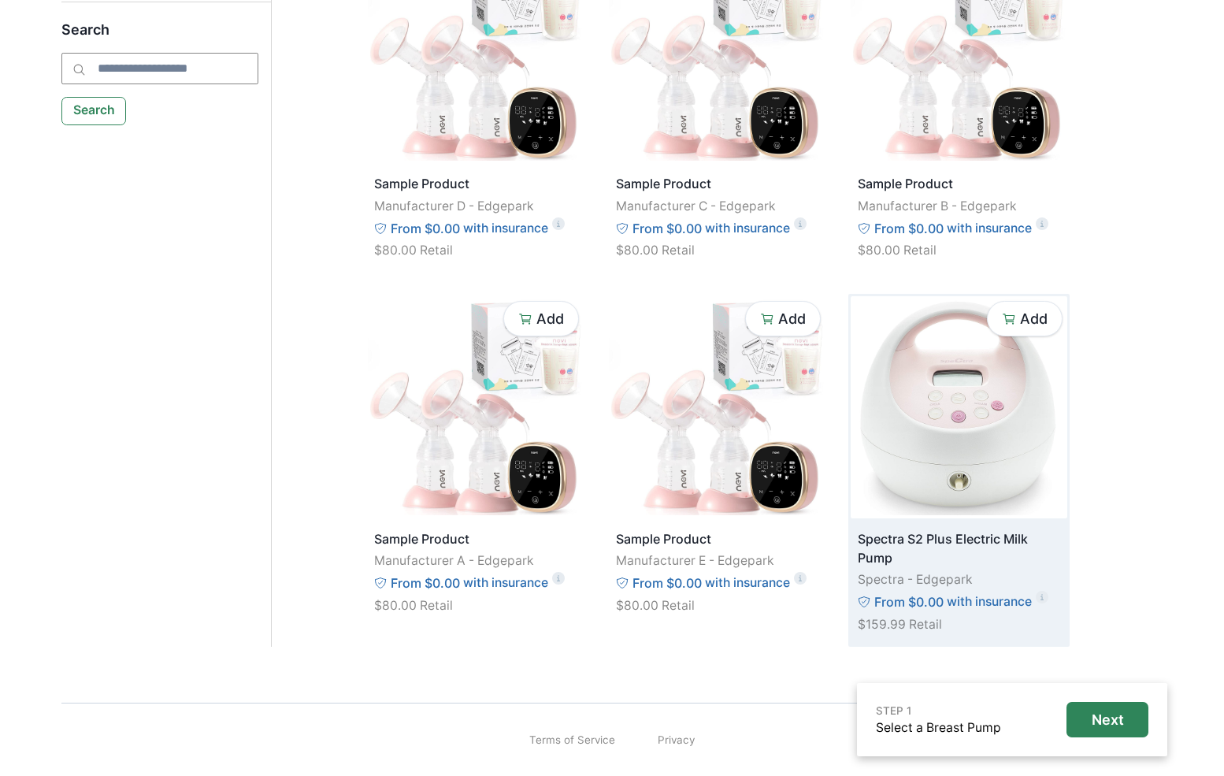
click at [946, 437] on img at bounding box center [959, 407] width 216 height 222
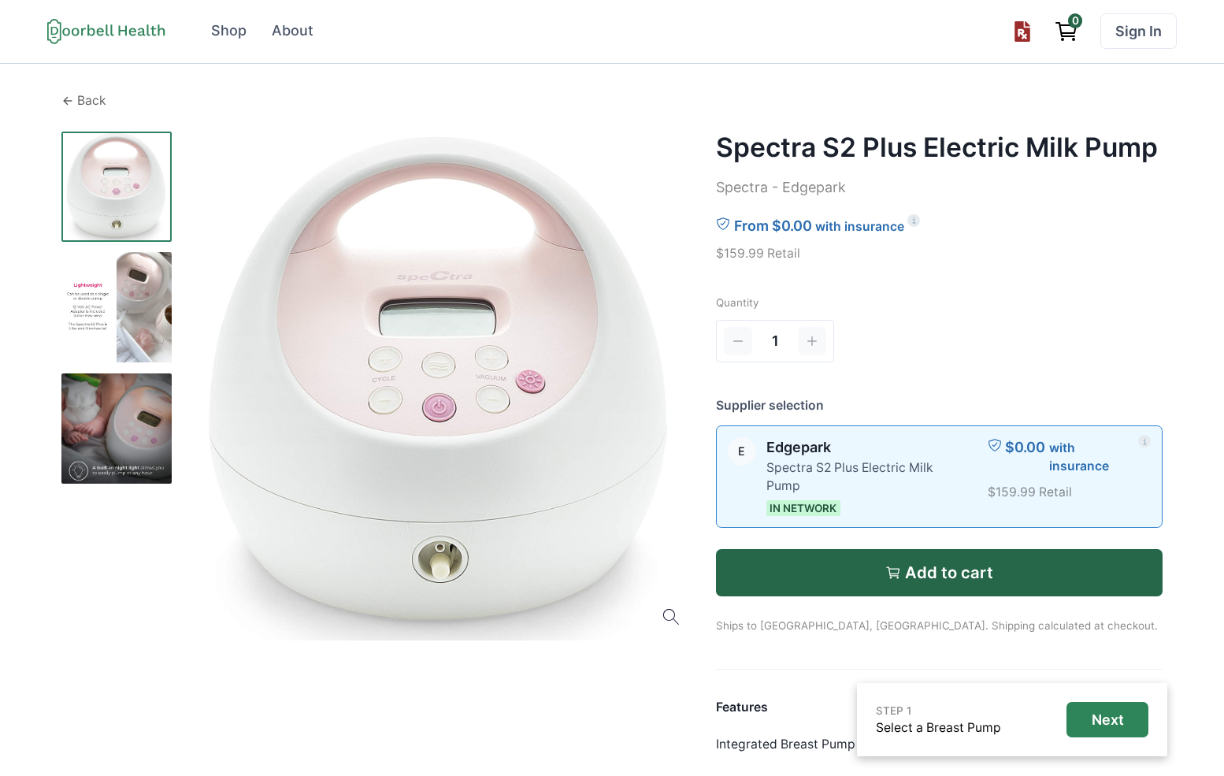
click at [85, 95] on p "Back" at bounding box center [91, 100] width 29 height 19
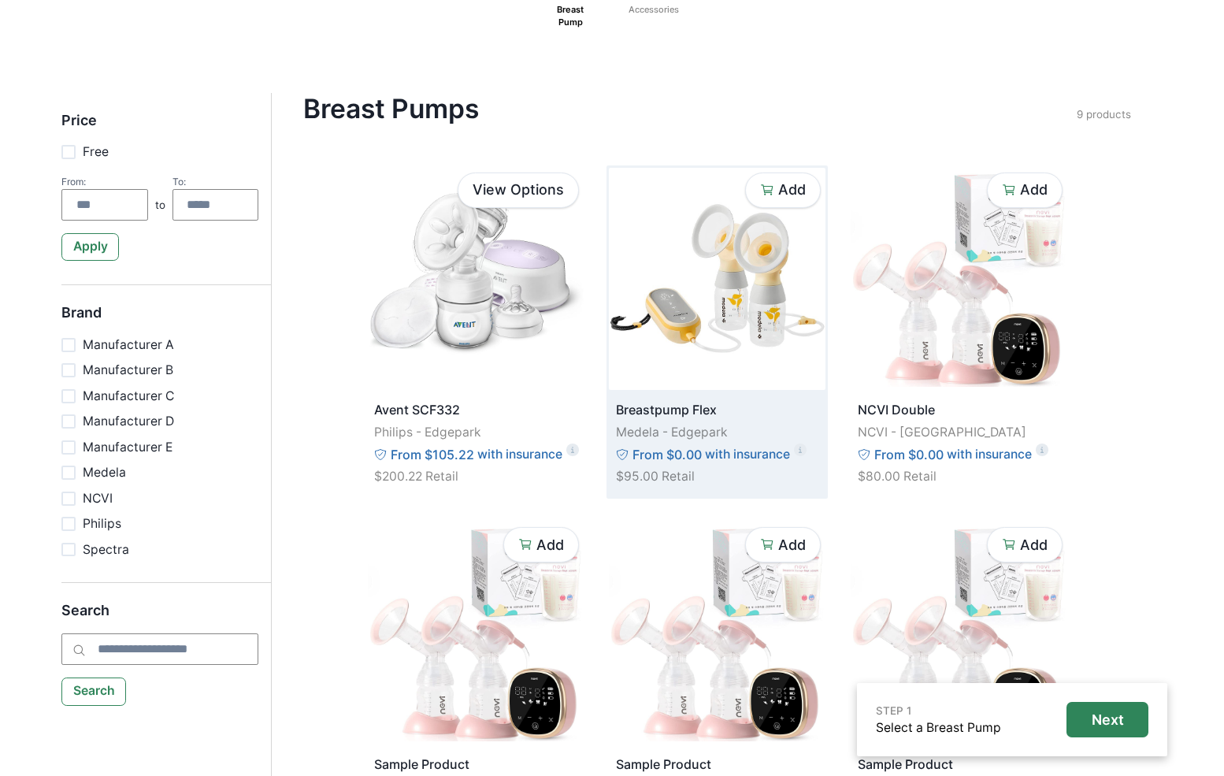
scroll to position [69, 0]
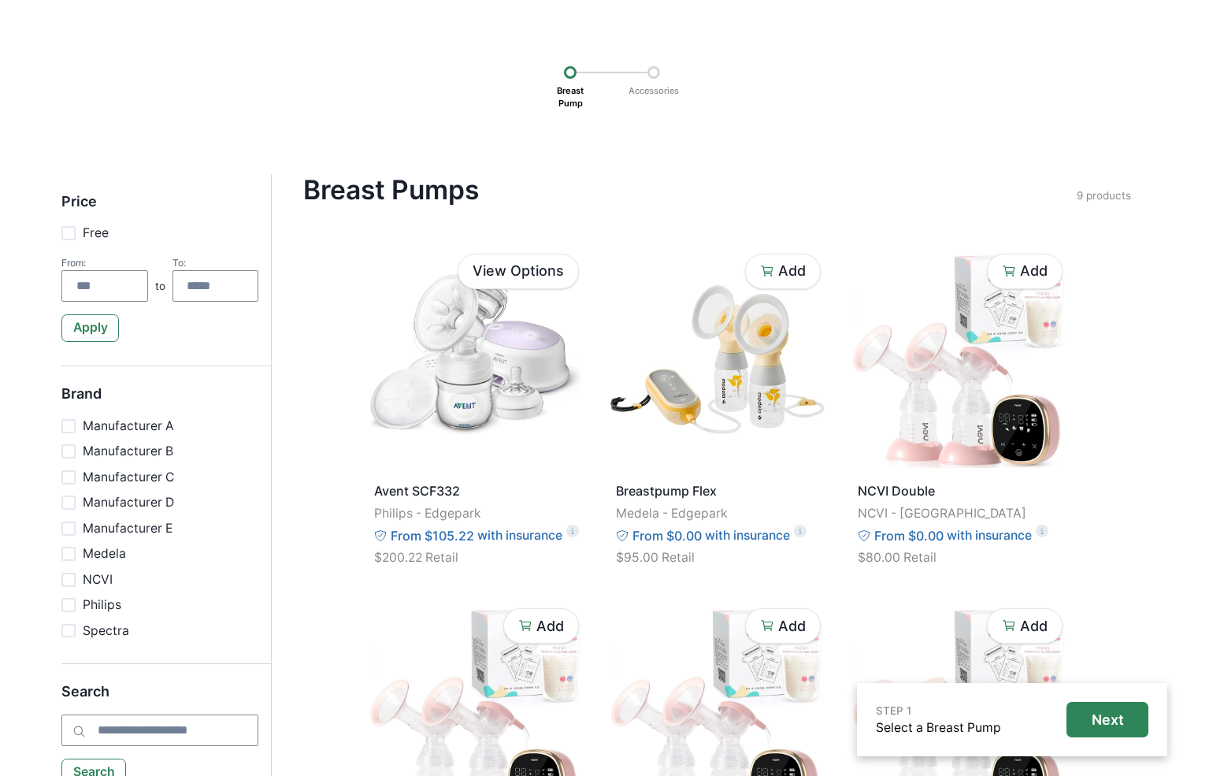
click at [703, 202] on h4 "Breast Pumps" at bounding box center [689, 190] width 773 height 32
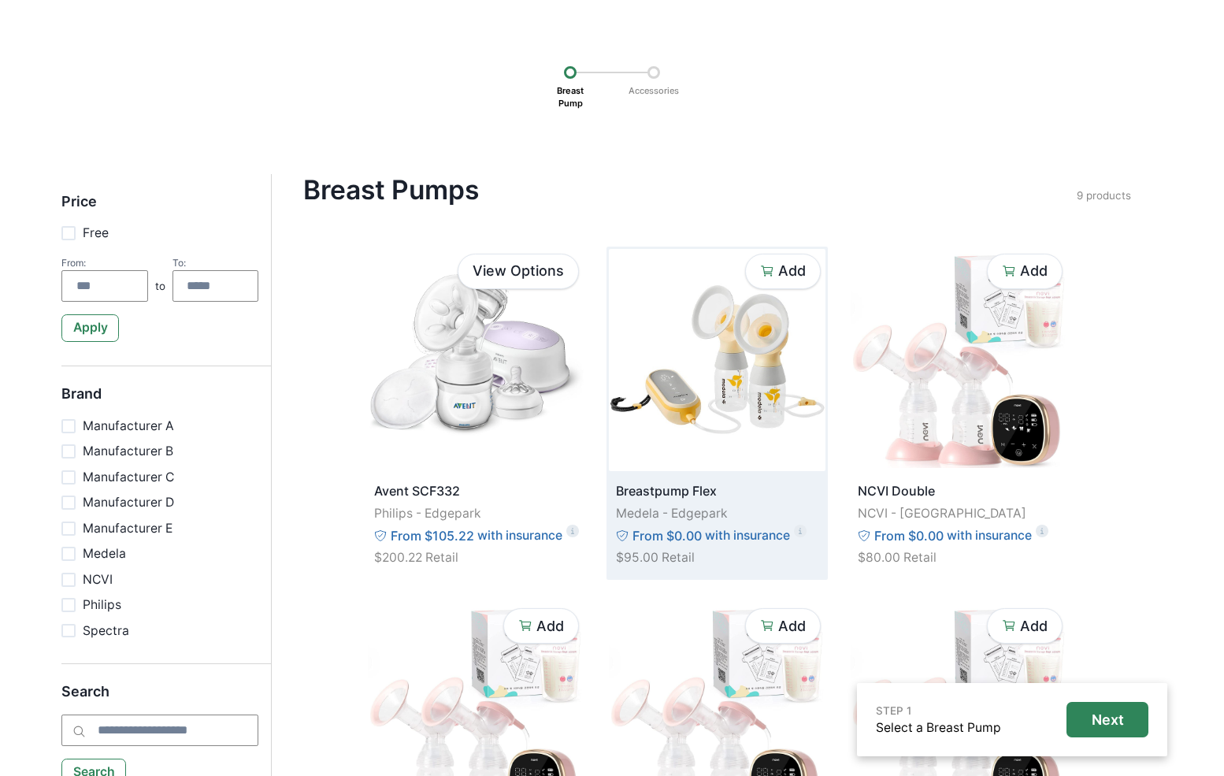
click at [730, 364] on img at bounding box center [717, 360] width 216 height 222
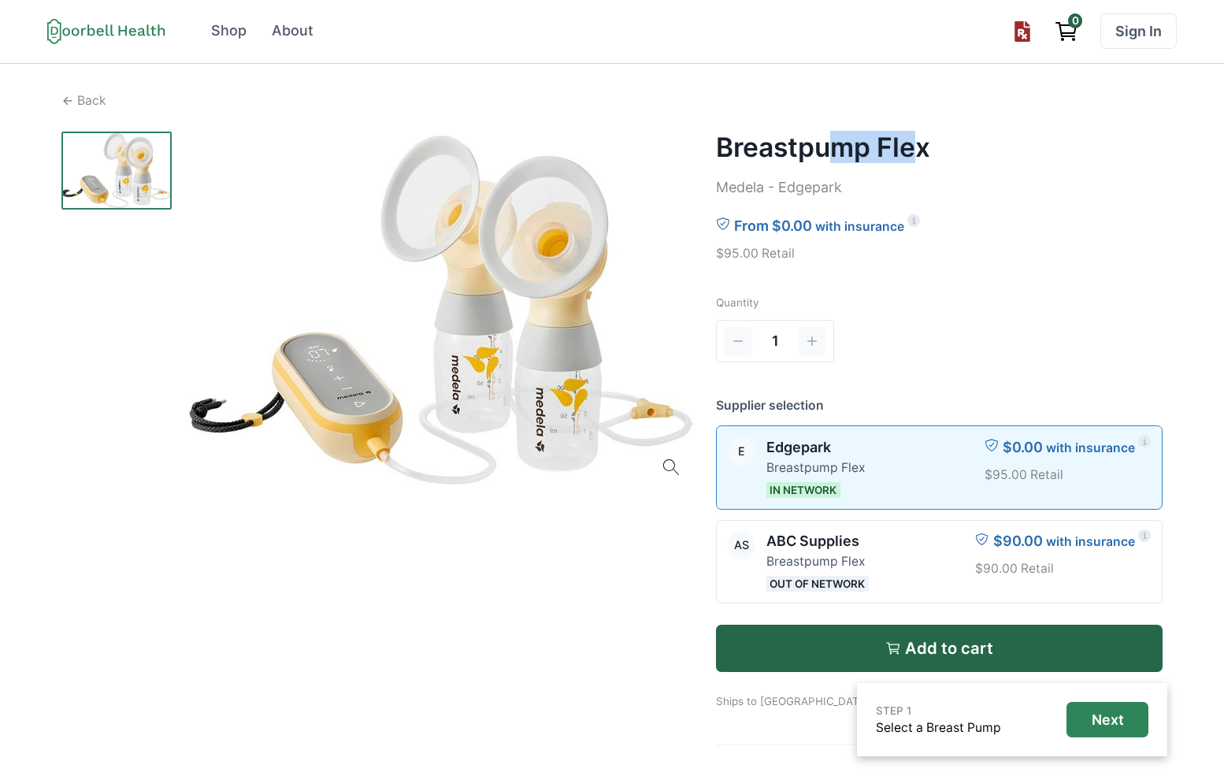
drag, startPoint x: 912, startPoint y: 145, endPoint x: 825, endPoint y: 150, distance: 86.8
click at [825, 150] on h2 "Breastpump Flex" at bounding box center [939, 148] width 447 height 32
click at [399, 406] on div at bounding box center [440, 311] width 509 height 359
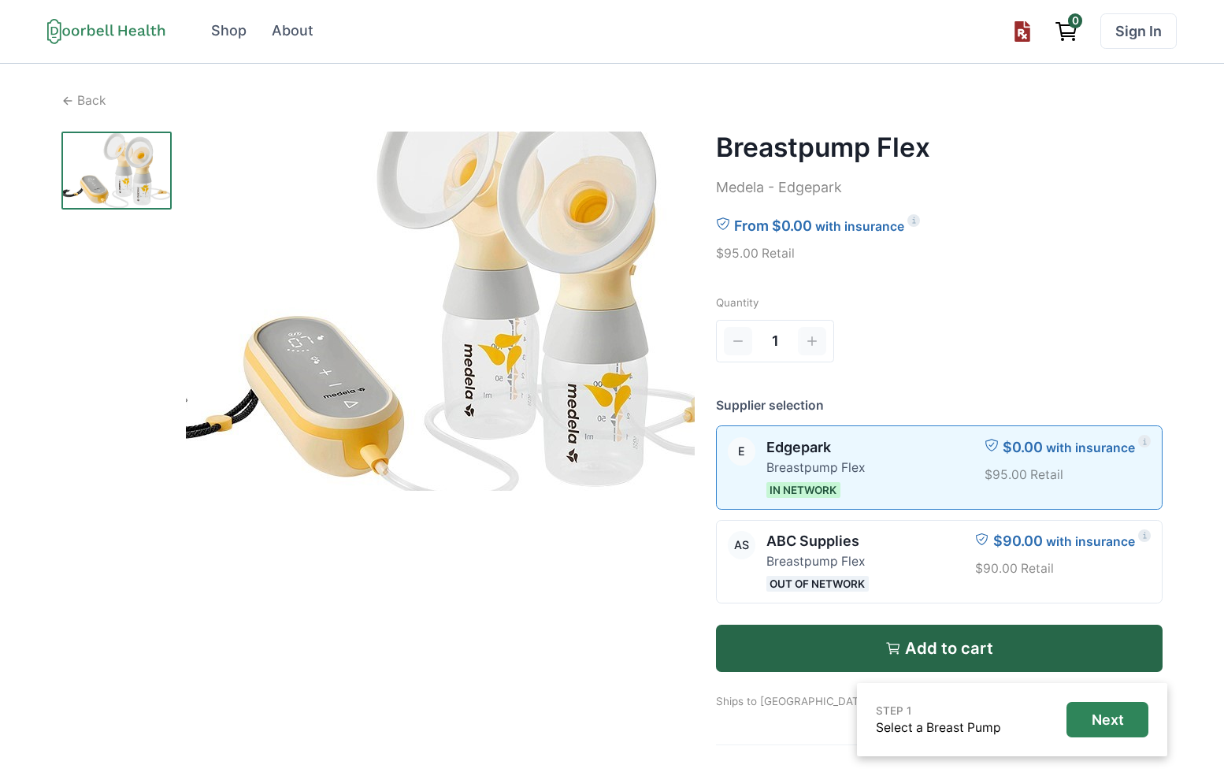
click at [399, 406] on img at bounding box center [450, 289] width 625 height 441
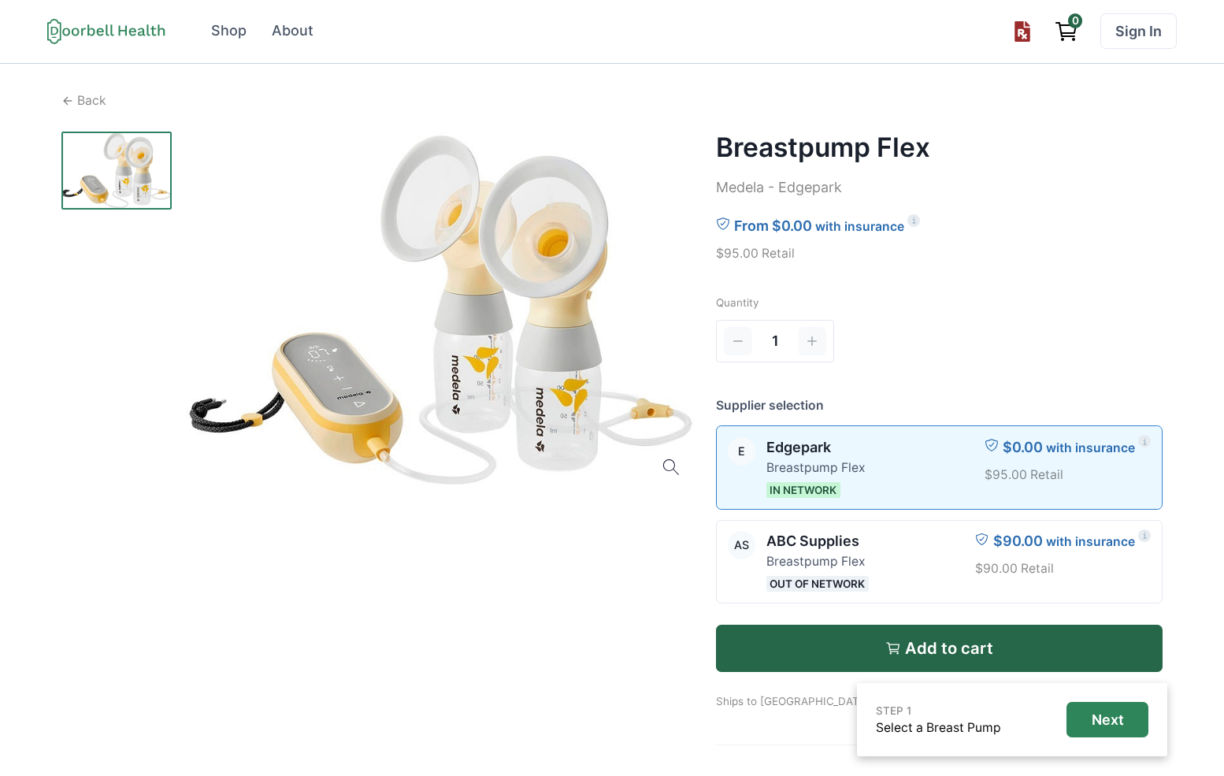
click at [538, 557] on div at bounding box center [377, 601] width 633 height 938
